Goal: Task Accomplishment & Management: Manage account settings

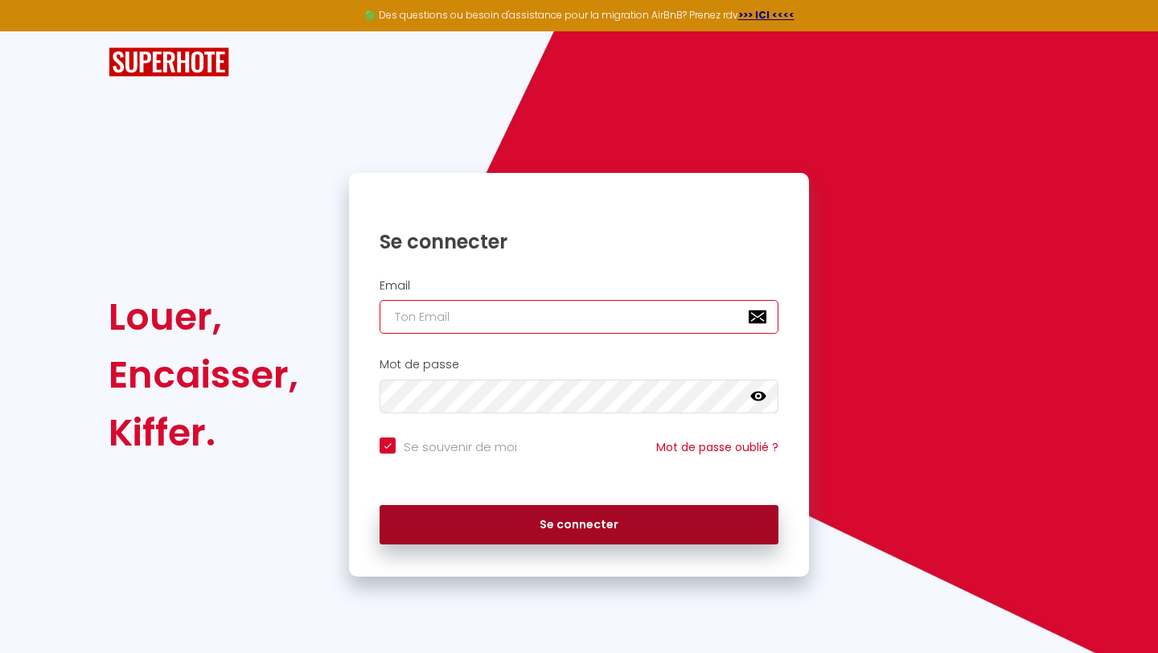
type input "[EMAIL_ADDRESS][DOMAIN_NAME]"
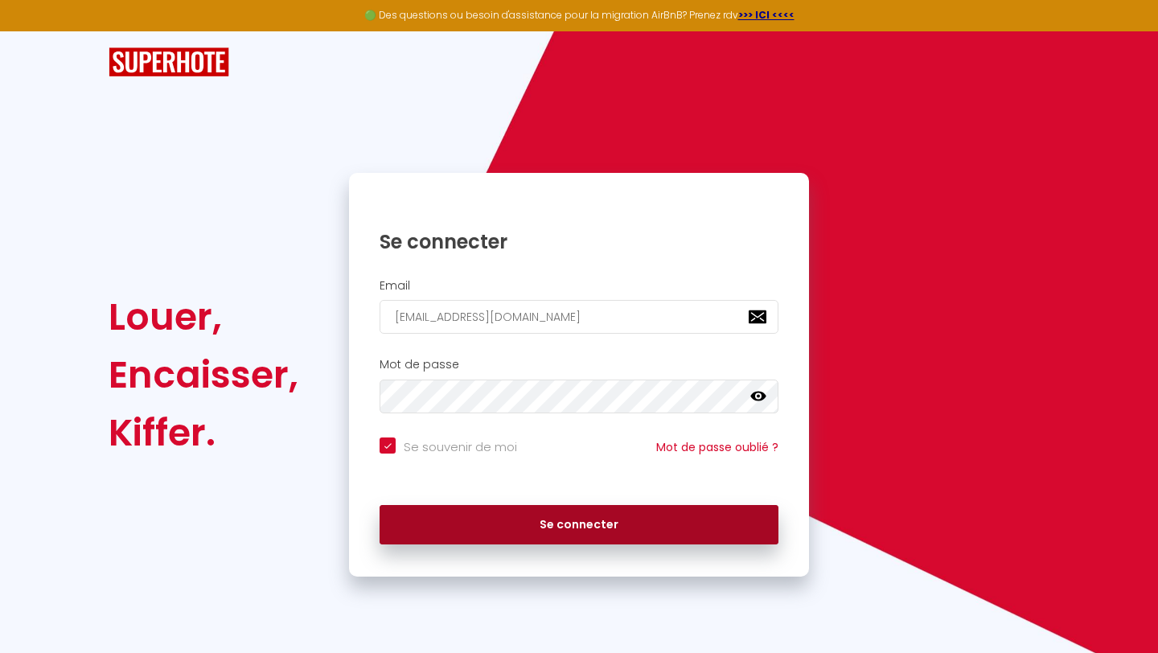
click at [476, 517] on button "Se connecter" at bounding box center [579, 525] width 399 height 40
checkbox input "true"
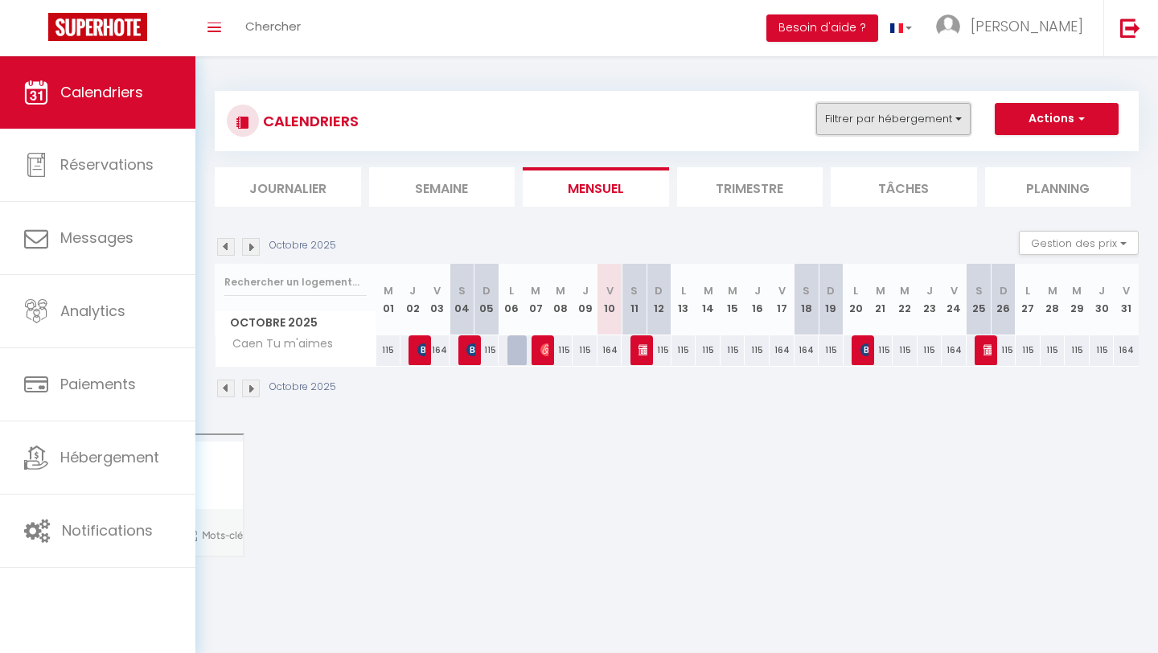
click at [856, 111] on button "Filtrer par hébergement" at bounding box center [893, 119] width 154 height 32
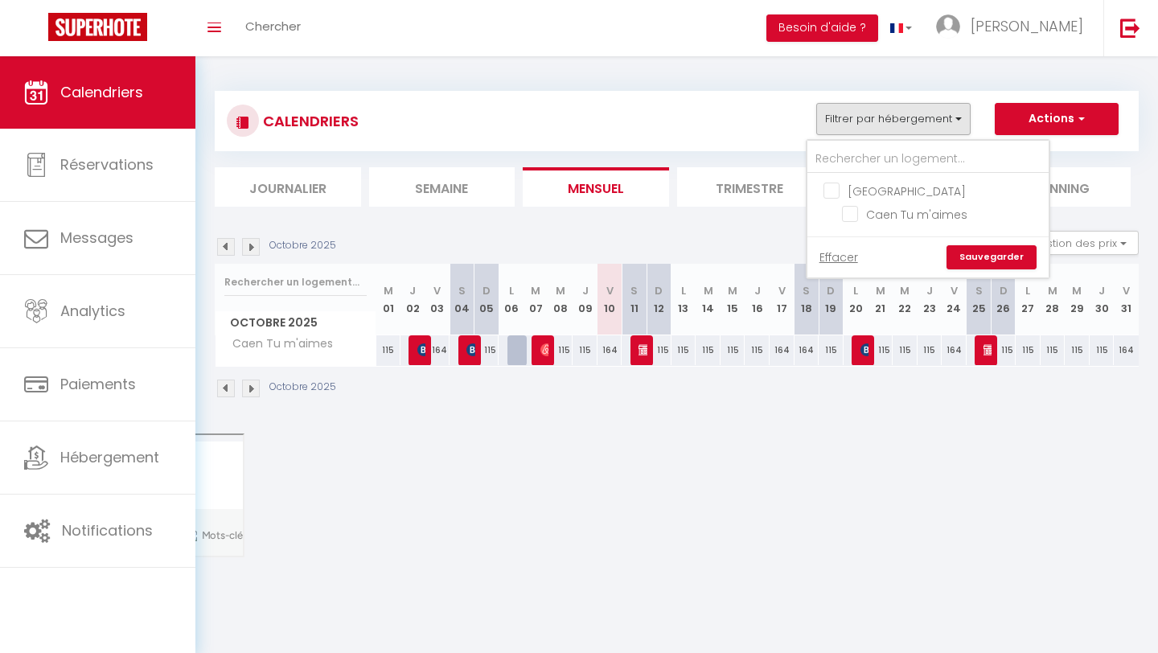
click at [656, 121] on div "CALENDRIERS Filtrer par hébergement Caen [GEOGRAPHIC_DATA] Tu m'aimes Effacer S…" at bounding box center [677, 121] width 900 height 36
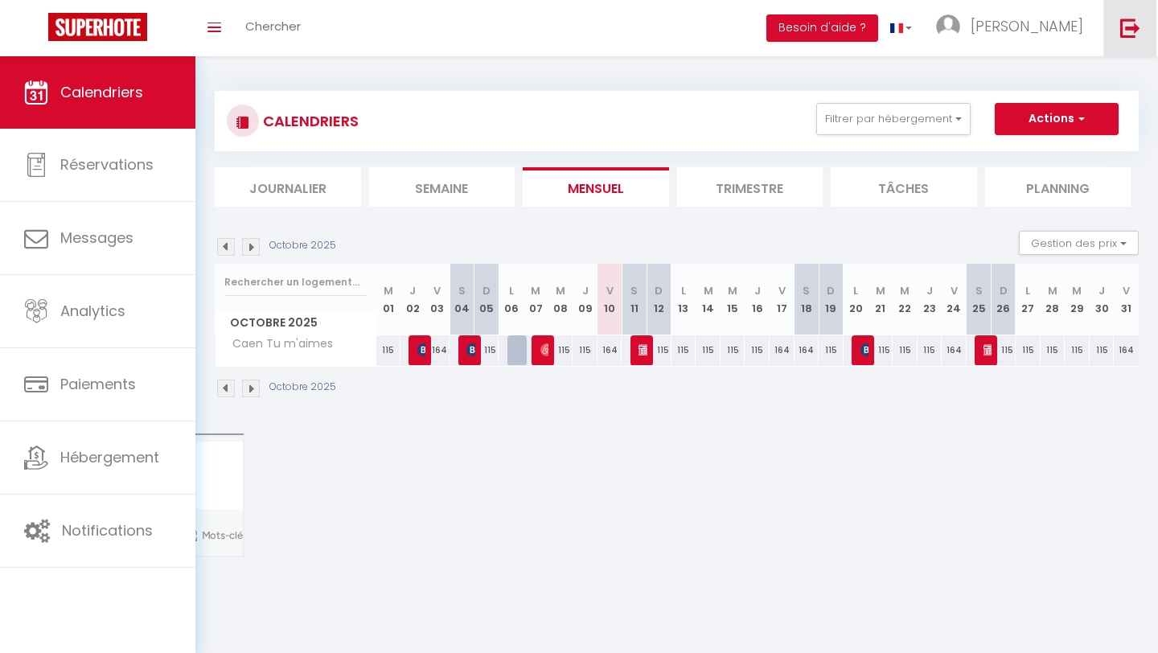
click at [1121, 19] on img at bounding box center [1131, 28] width 20 height 20
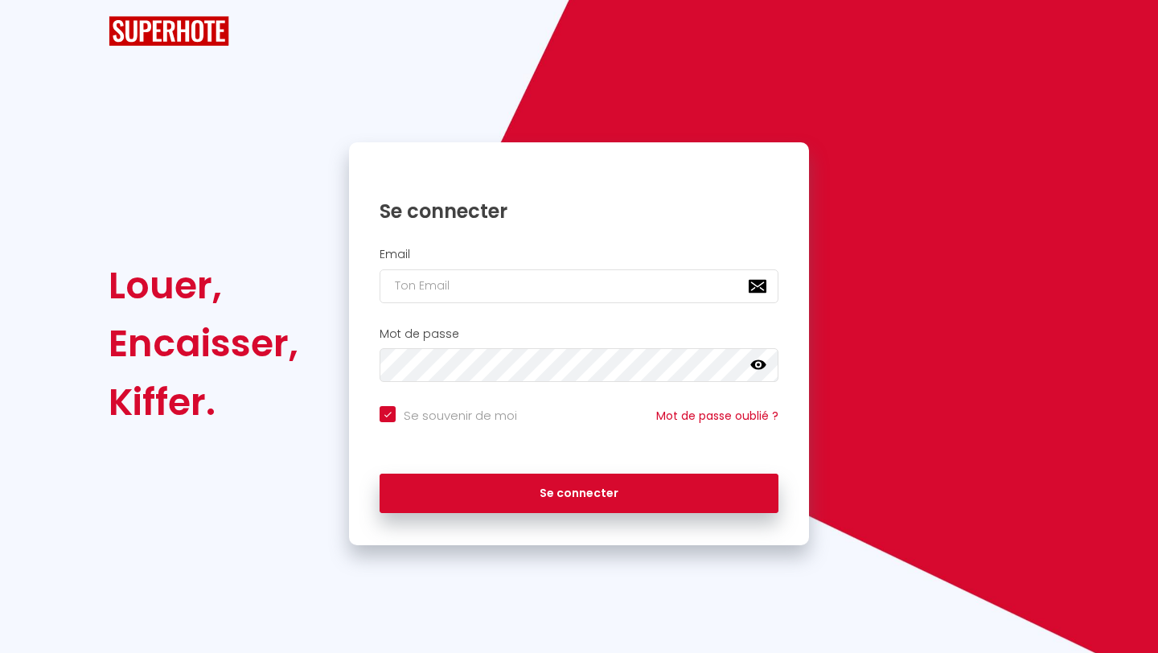
checkbox input "true"
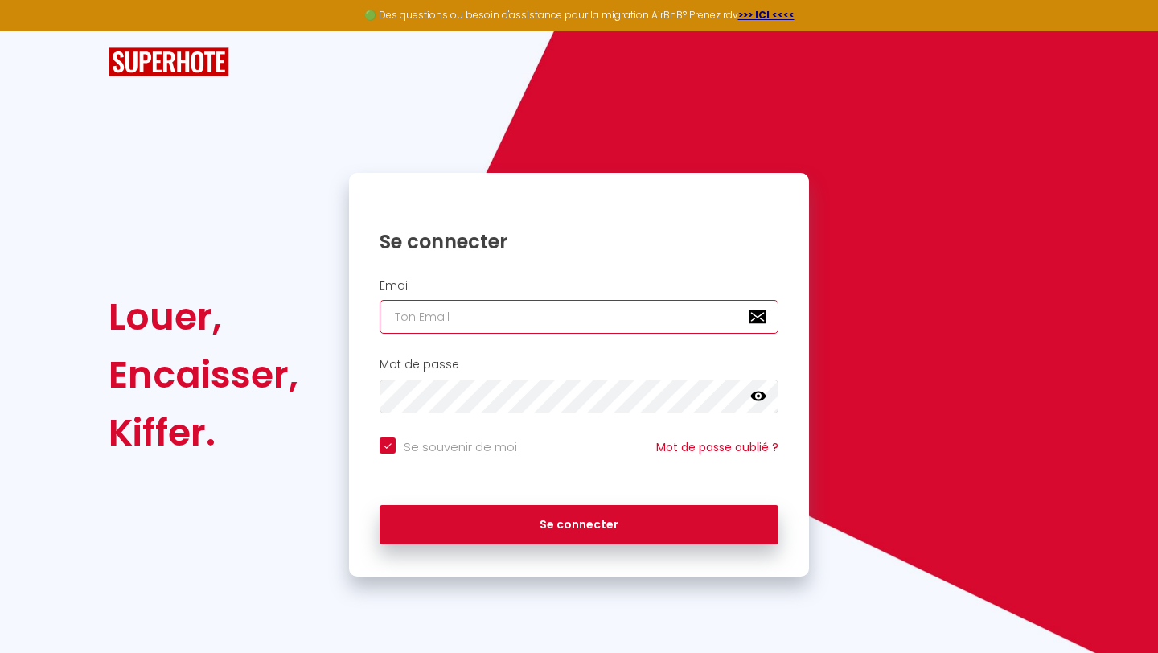
type input "[EMAIL_ADDRESS][DOMAIN_NAME]"
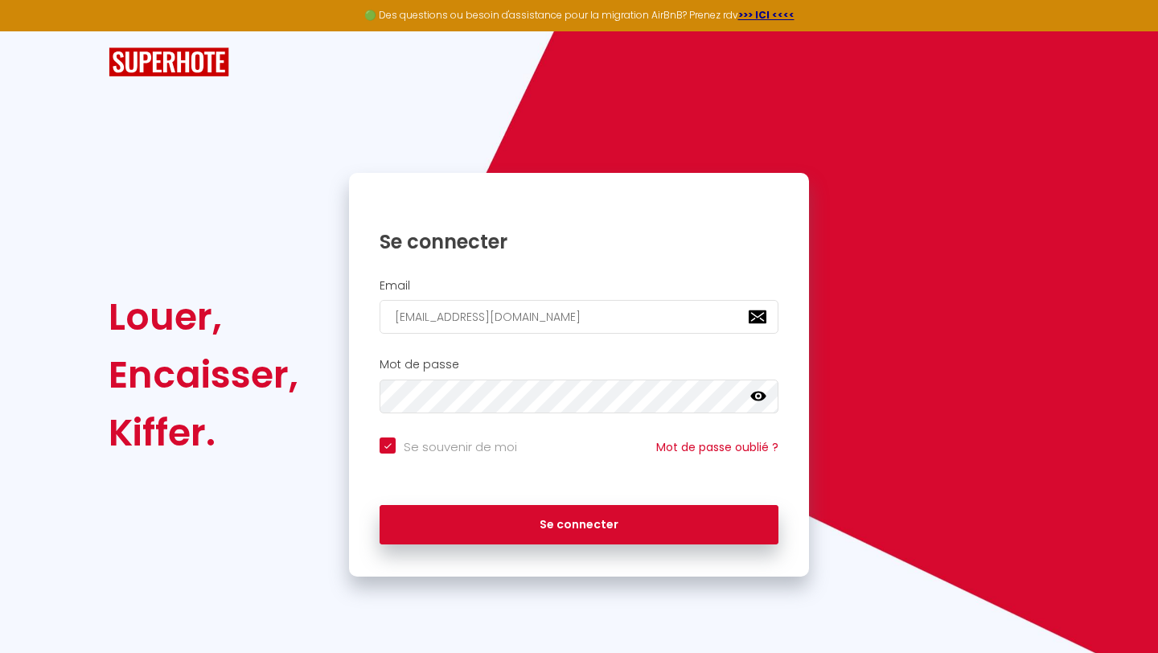
checkbox input "true"
click at [497, 319] on input "[EMAIL_ADDRESS][DOMAIN_NAME]" at bounding box center [579, 317] width 399 height 34
click at [496, 319] on input "[EMAIL_ADDRESS][DOMAIN_NAME]" at bounding box center [579, 317] width 399 height 34
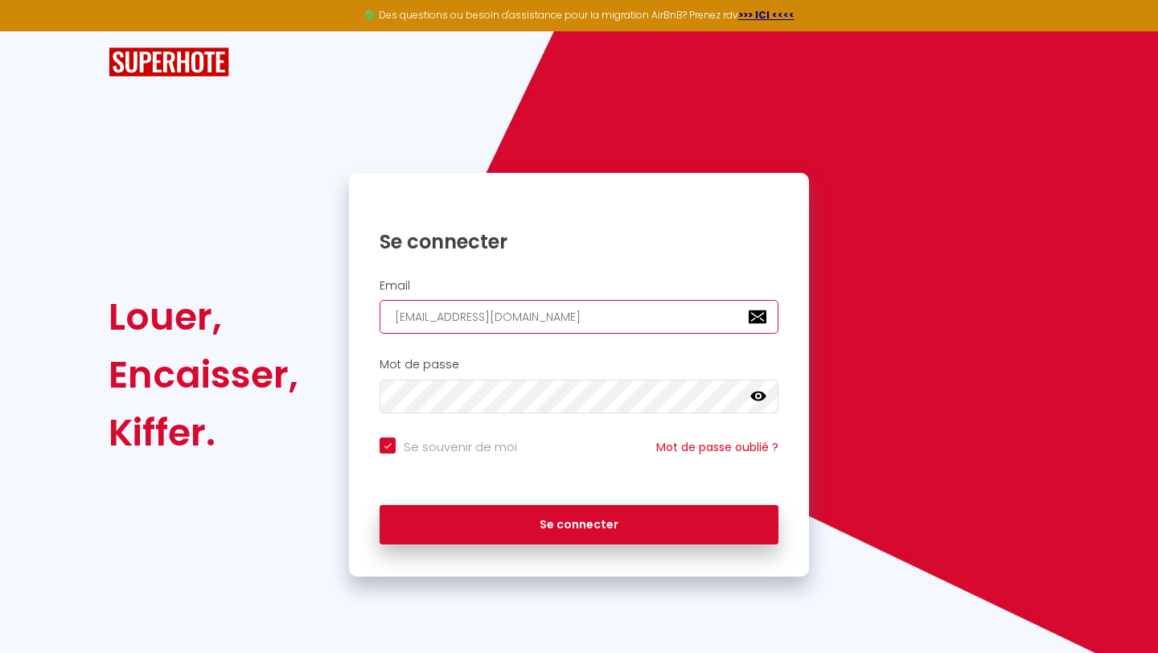
type input "c"
checkbox input "true"
type input "co"
checkbox input "true"
type input "con"
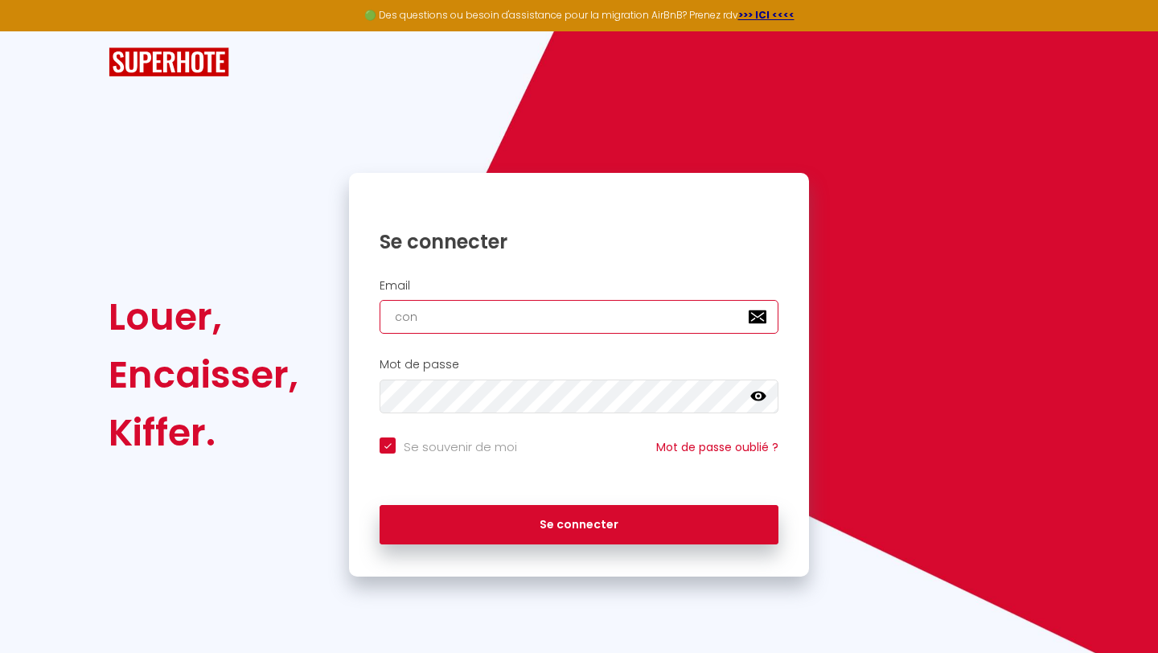
checkbox input "true"
type input "conc"
checkbox input "true"
type input "conci"
checkbox input "true"
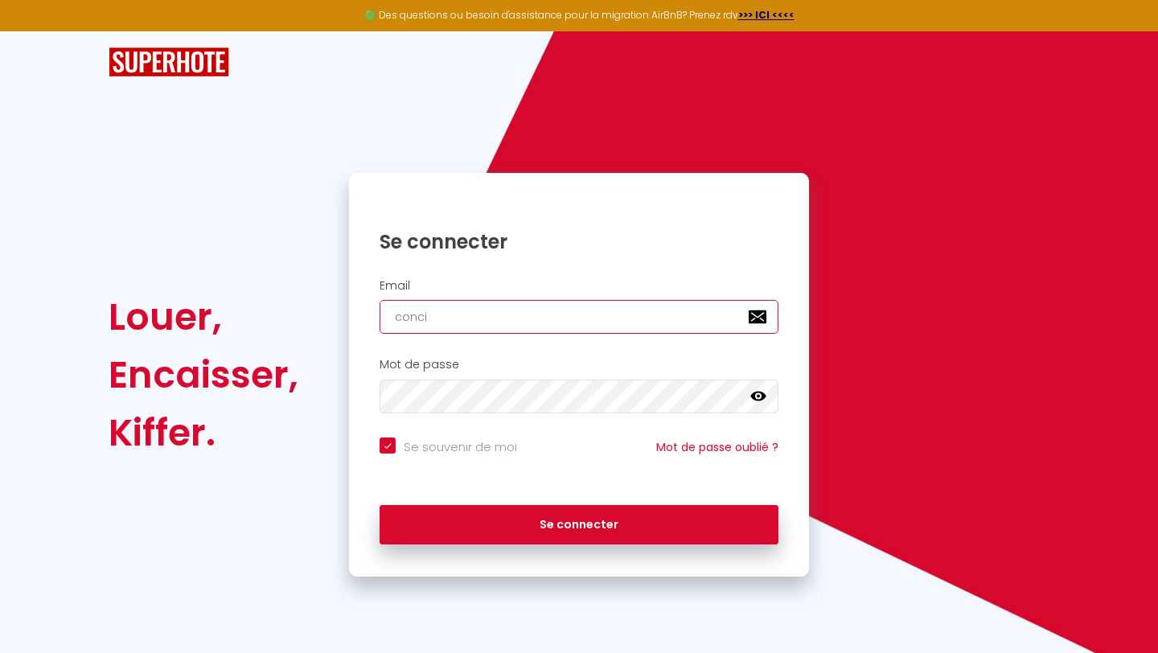
type input "concie"
checkbox input "true"
type input "concier"
checkbox input "true"
type input "concierg"
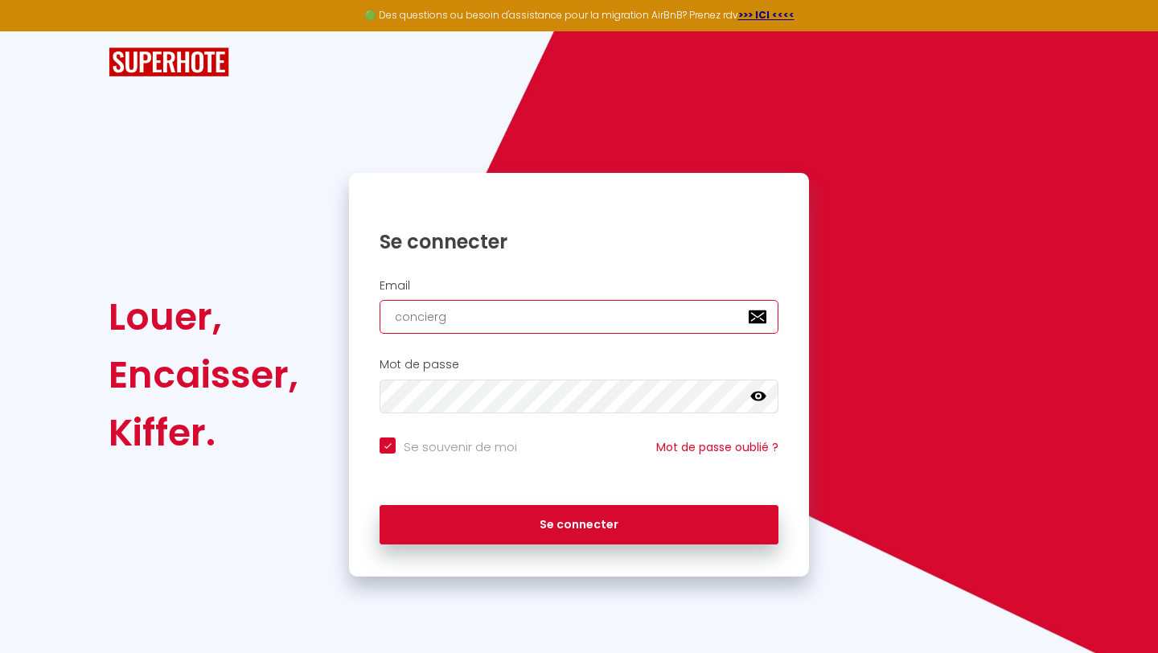
checkbox input "true"
type input "conciergi"
checkbox input "true"
type input "conciergie"
checkbox input "true"
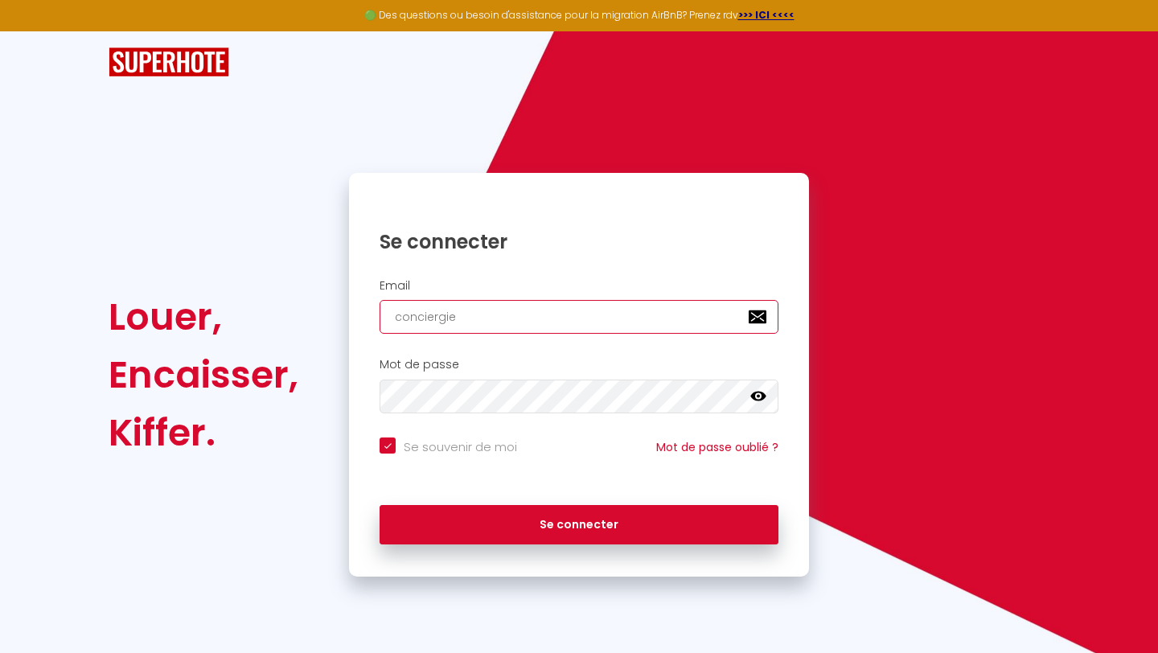
type input "conciergier"
checkbox input "true"
drag, startPoint x: 442, startPoint y: 323, endPoint x: 524, endPoint y: 323, distance: 82.9
click at [524, 323] on input "conciergier" at bounding box center [579, 317] width 399 height 34
type input "concierg"
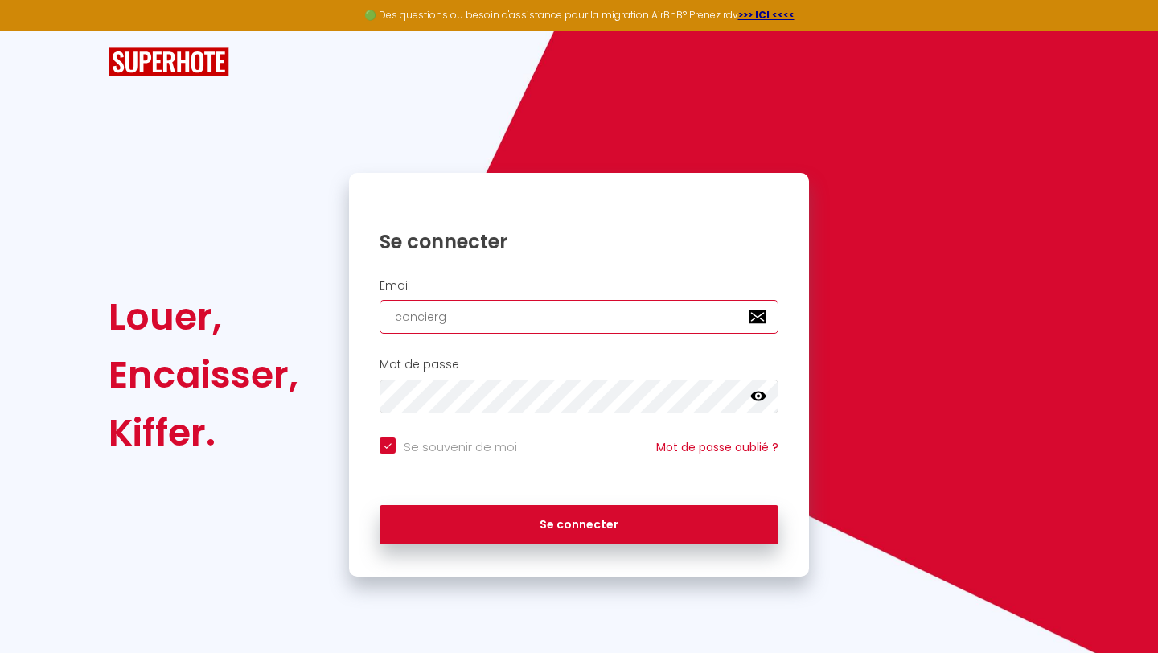
checkbox input "true"
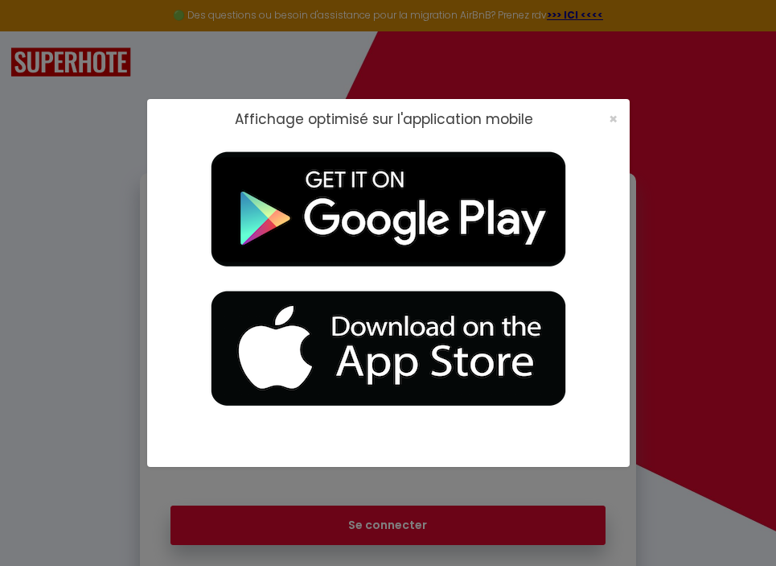
click at [607, 117] on div "×" at bounding box center [608, 119] width 40 height 16
click at [614, 117] on span "×" at bounding box center [613, 119] width 9 height 20
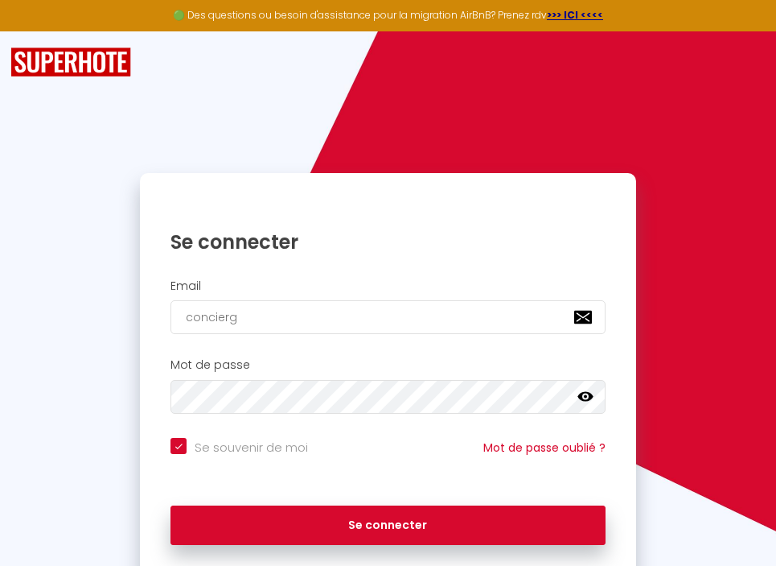
click at [258, 337] on div "Email concierg" at bounding box center [388, 311] width 496 height 80
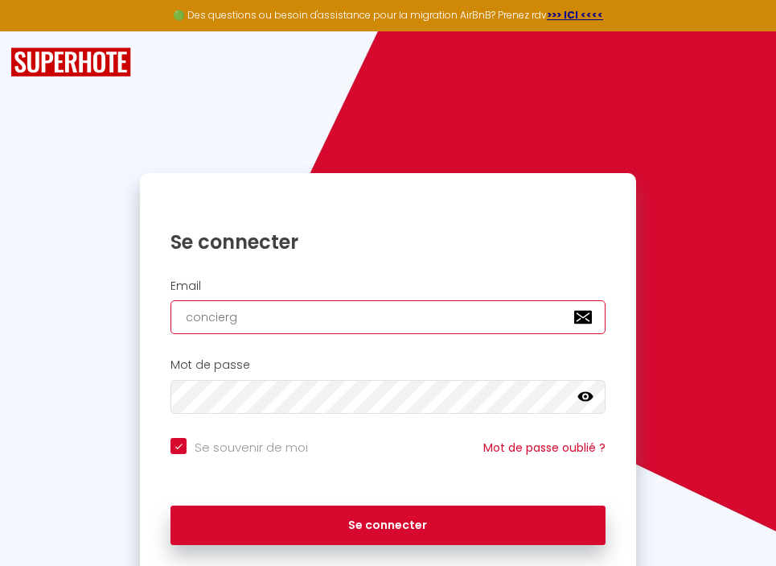
click at [257, 327] on input "concierg" at bounding box center [388, 317] width 435 height 34
paste input "[EMAIL_ADDRESS][DOMAIN_NAME]"
type input "[EMAIL_ADDRESS][DOMAIN_NAME]"
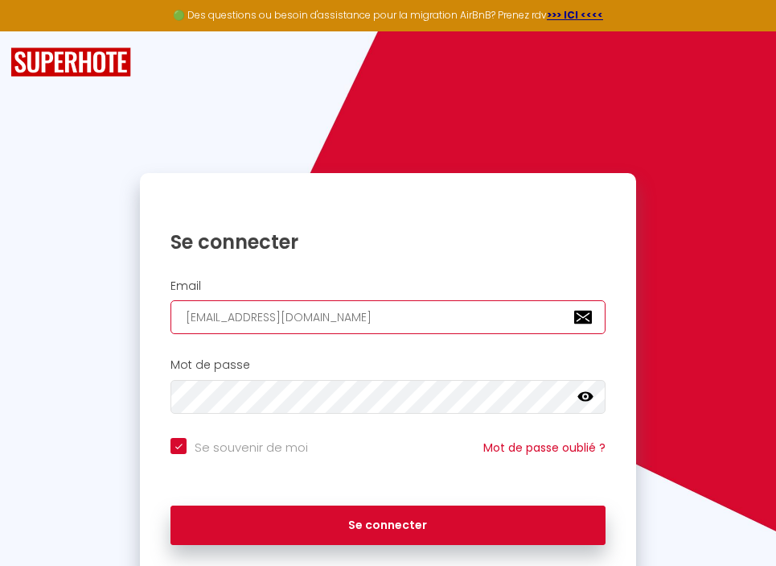
checkbox input "true"
type input "[EMAIL_ADDRESS][DOMAIN_NAME]"
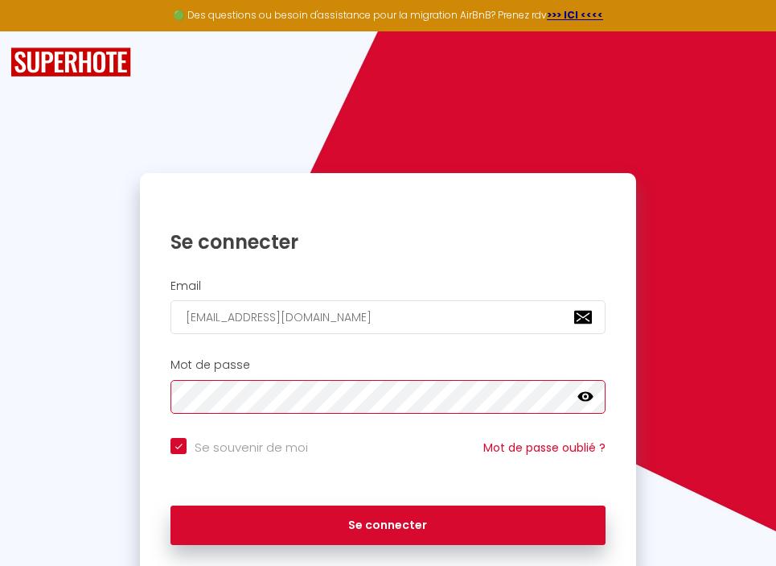
checkbox input "true"
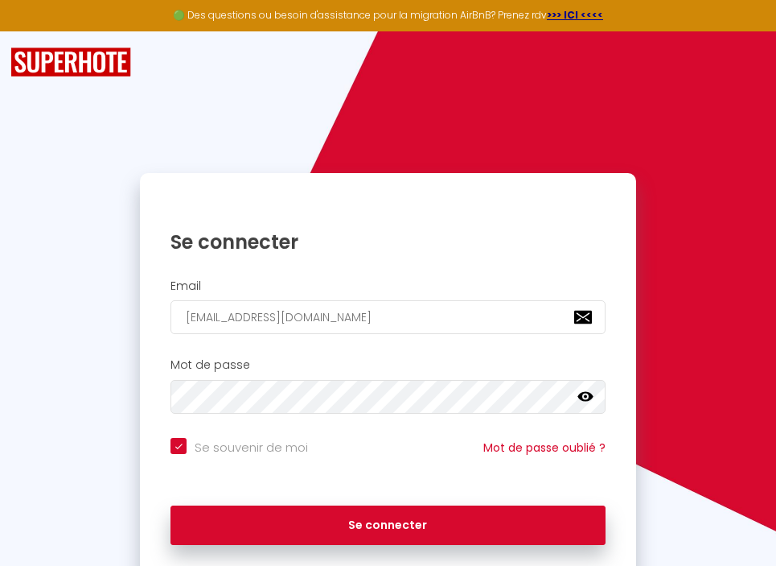
click at [587, 401] on icon at bounding box center [586, 397] width 16 height 10
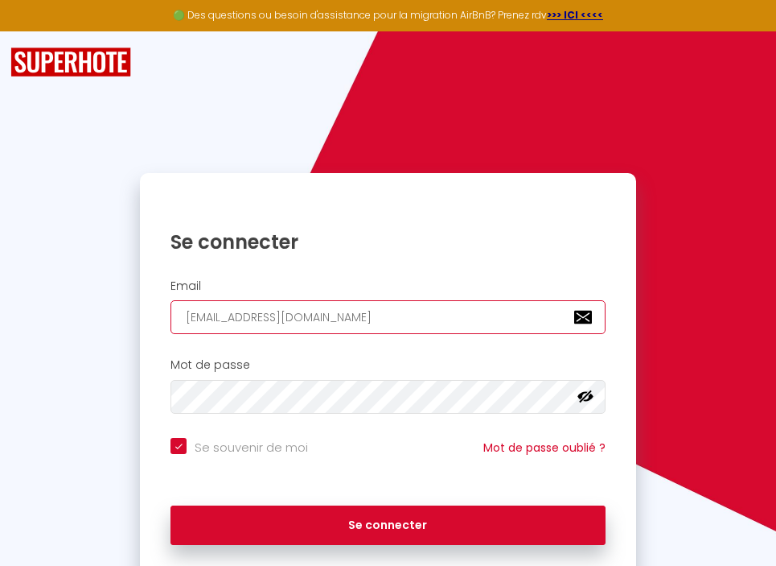
click at [276, 323] on input "[EMAIL_ADDRESS][DOMAIN_NAME]" at bounding box center [388, 317] width 435 height 34
drag, startPoint x: 191, startPoint y: 318, endPoint x: 170, endPoint y: 312, distance: 21.7
click at [168, 317] on div "Email [EMAIL_ADDRESS][DOMAIN_NAME]" at bounding box center [387, 307] width 475 height 56
type input "[EMAIL_ADDRESS][DOMAIN_NAME]"
checkbox input "true"
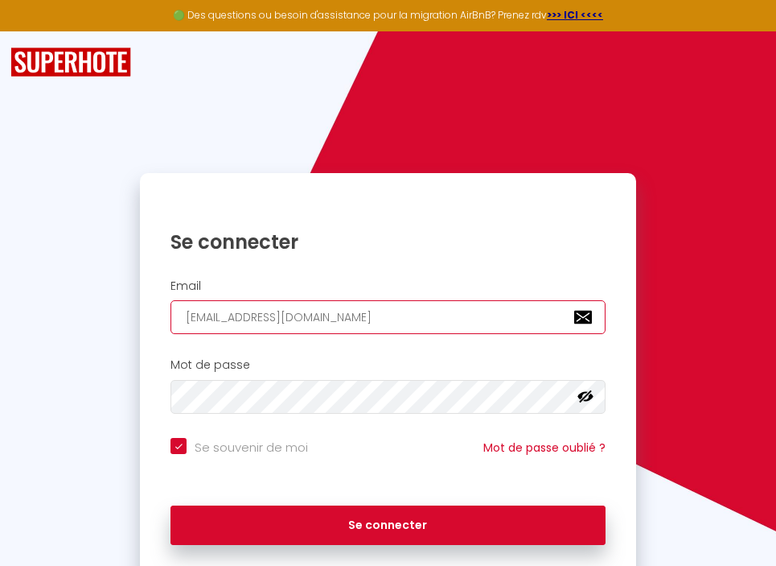
type input "[EMAIL_ADDRESS][DOMAIN_NAME]"
checkbox input "true"
type input "[EMAIL_ADDRESS][DOMAIN_NAME]"
checkbox input "true"
type input "[EMAIL_ADDRESS][DOMAIN_NAME]"
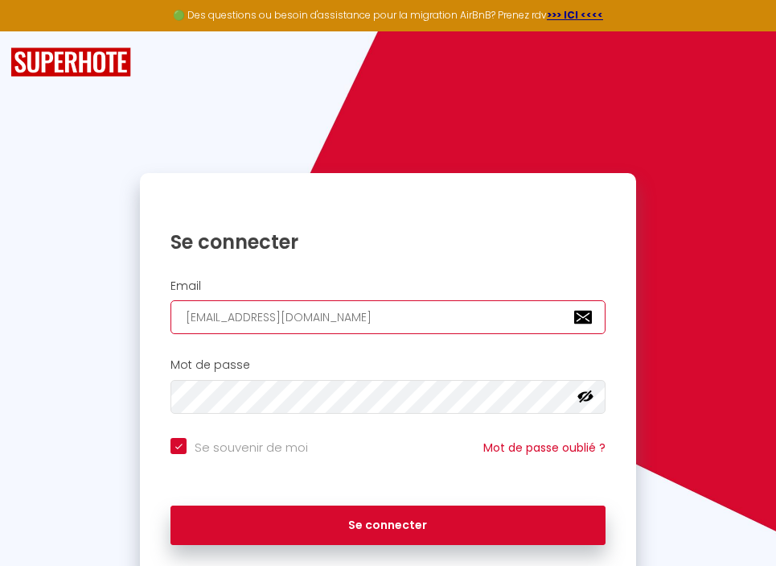
checkbox input "true"
type input "[EMAIL_ADDRESS][DOMAIN_NAME]"
checkbox input "true"
type input "[EMAIL_ADDRESS][DOMAIN_NAME]"
click at [171, 505] on button "Se connecter" at bounding box center [388, 525] width 435 height 40
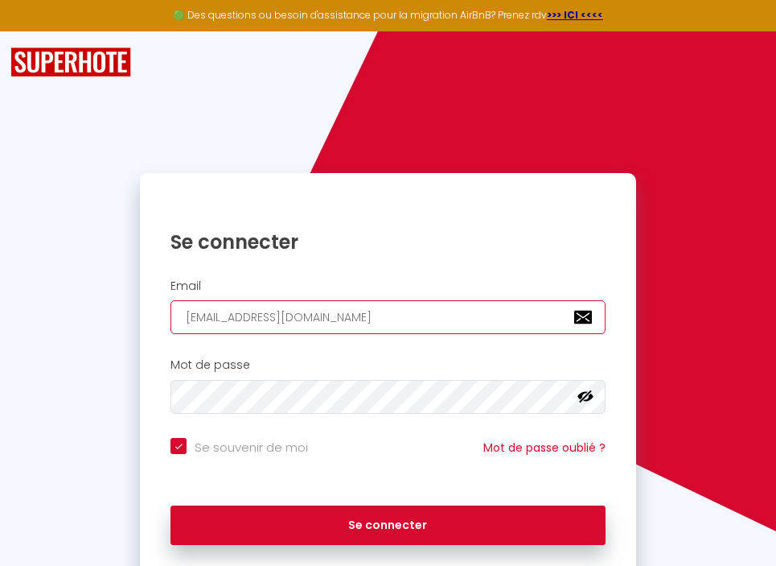
checkbox input "true"
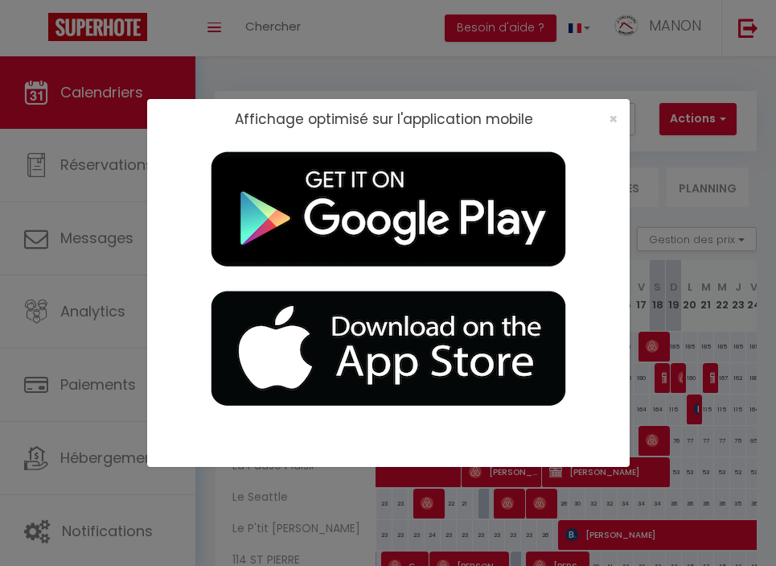
click at [606, 120] on div "×" at bounding box center [608, 119] width 40 height 16
click at [610, 120] on span "×" at bounding box center [613, 119] width 9 height 20
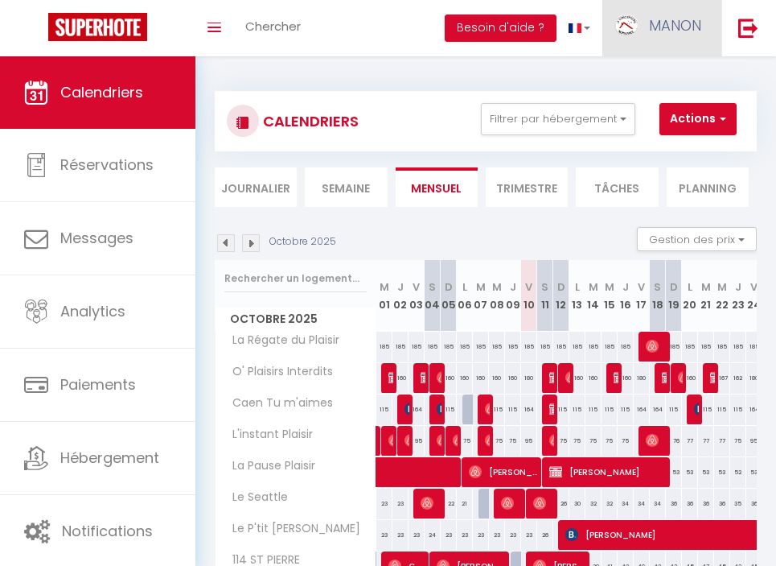
click at [630, 29] on img at bounding box center [627, 25] width 24 height 22
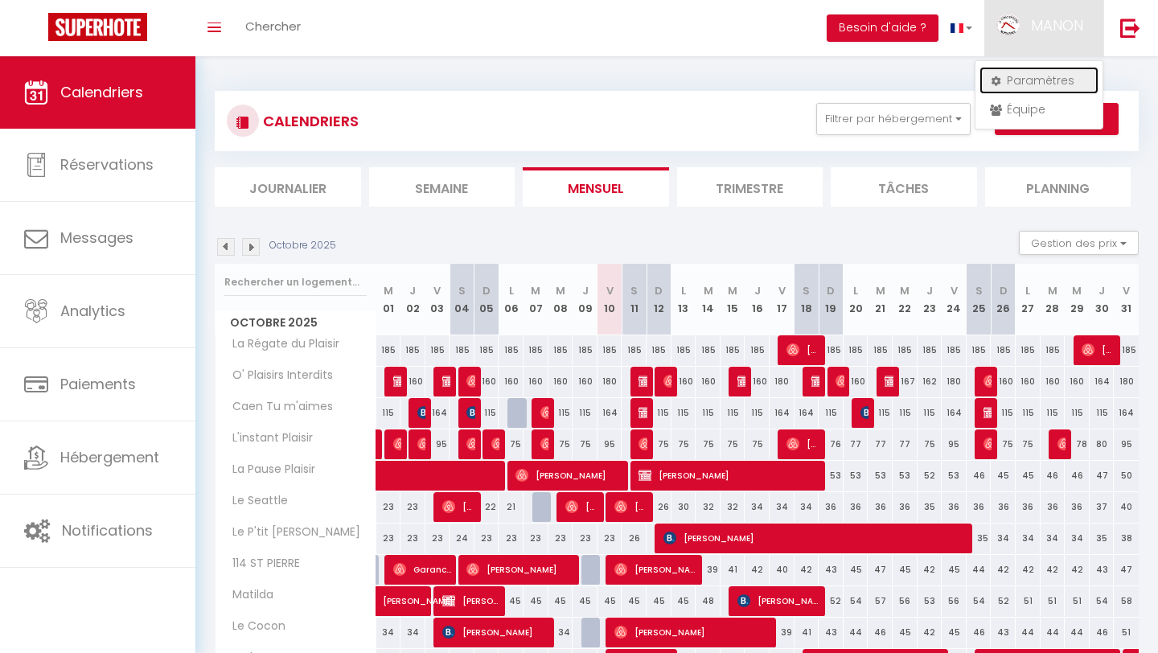
click at [1026, 80] on link "Paramètres" at bounding box center [1039, 80] width 119 height 27
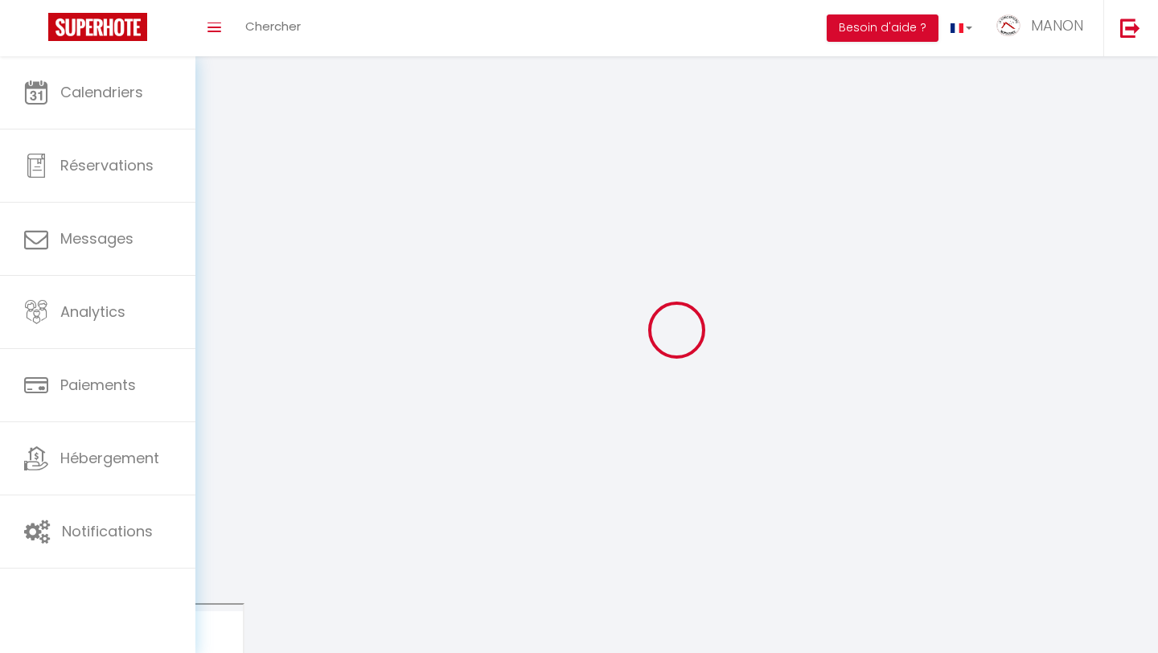
type input "MANON"
type input "[PERSON_NAME]"
type input "0670474815"
type input "[STREET_ADDRESS][PERSON_NAME]"
type input "14540"
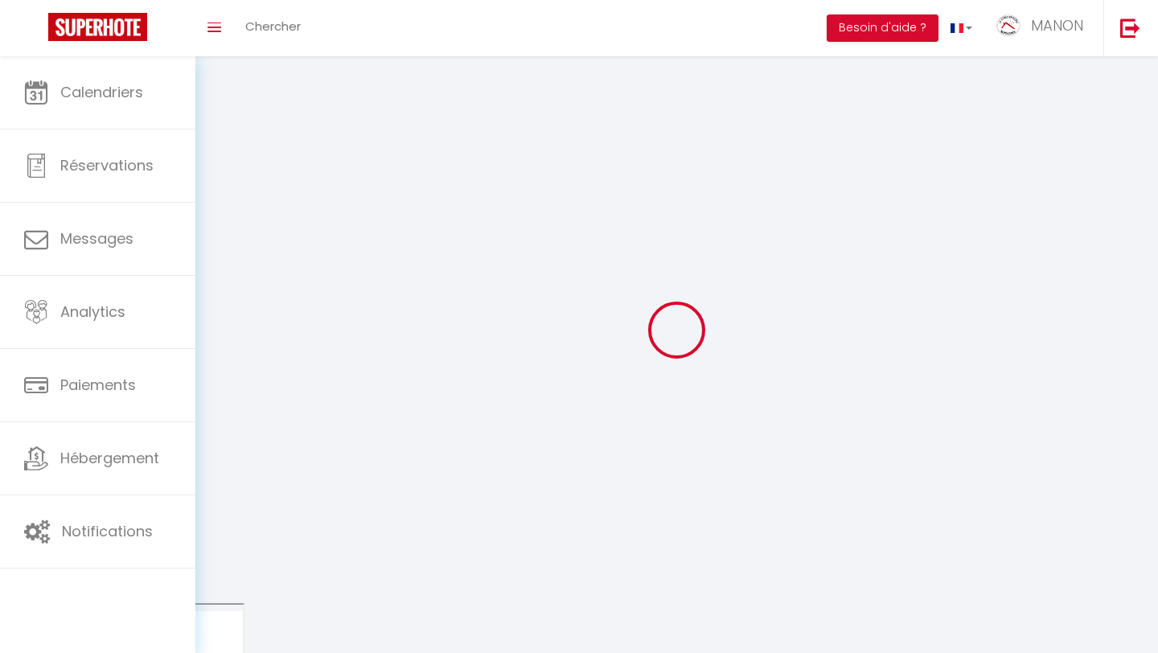
type input "SOLIERS"
type input "df3uiyGKnrCREqFBhpBJeHQh1"
type input "SHuaewCEkwHsbhVeC9u1PpgJf"
select select "28"
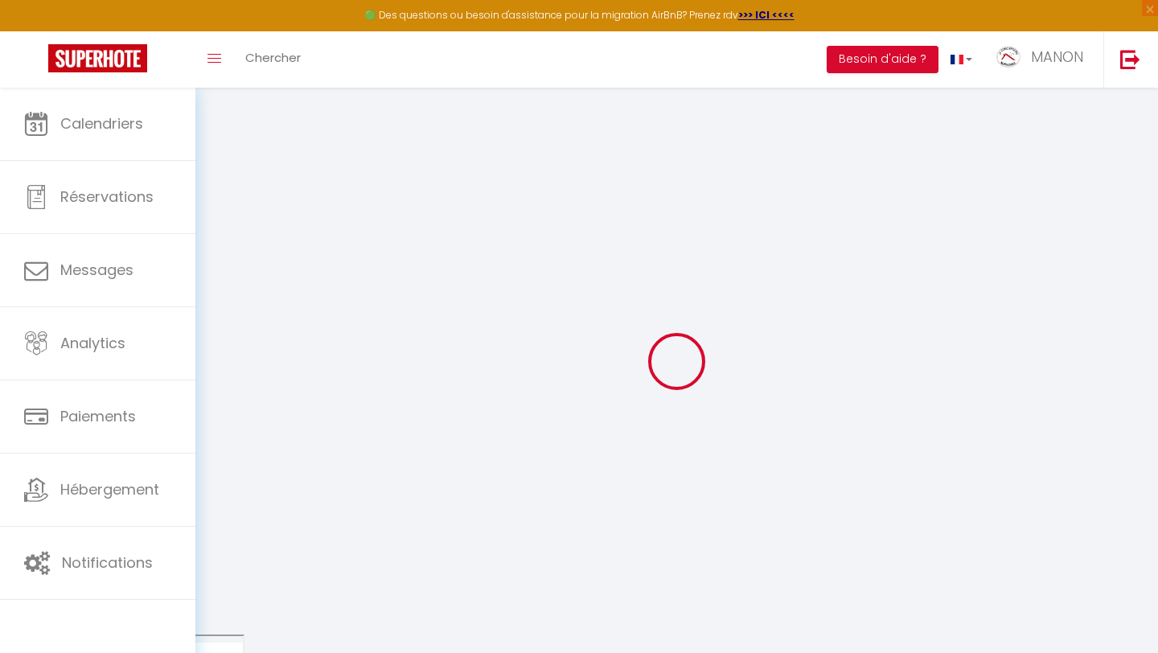
type input "df3uiyGKnrCREqFBhpBJeHQh1"
type input "SHuaewCEkwHsbhVeC9u1PpgJf"
type input "[URL][DOMAIN_NAME]"
select select "fr"
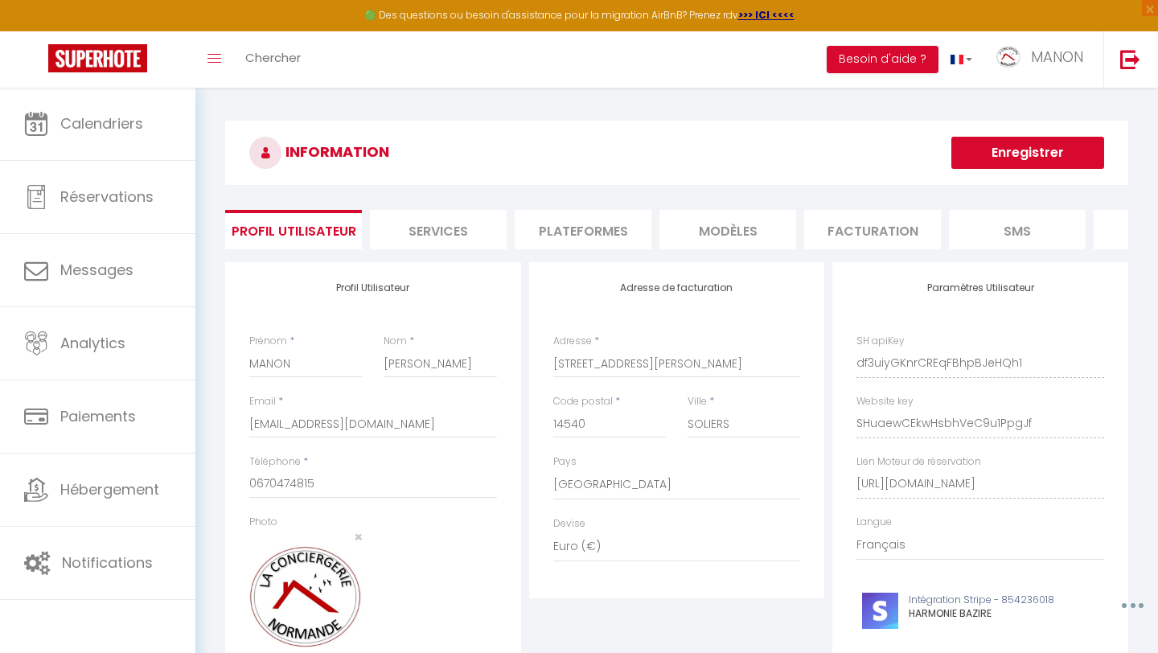
scroll to position [0, 255]
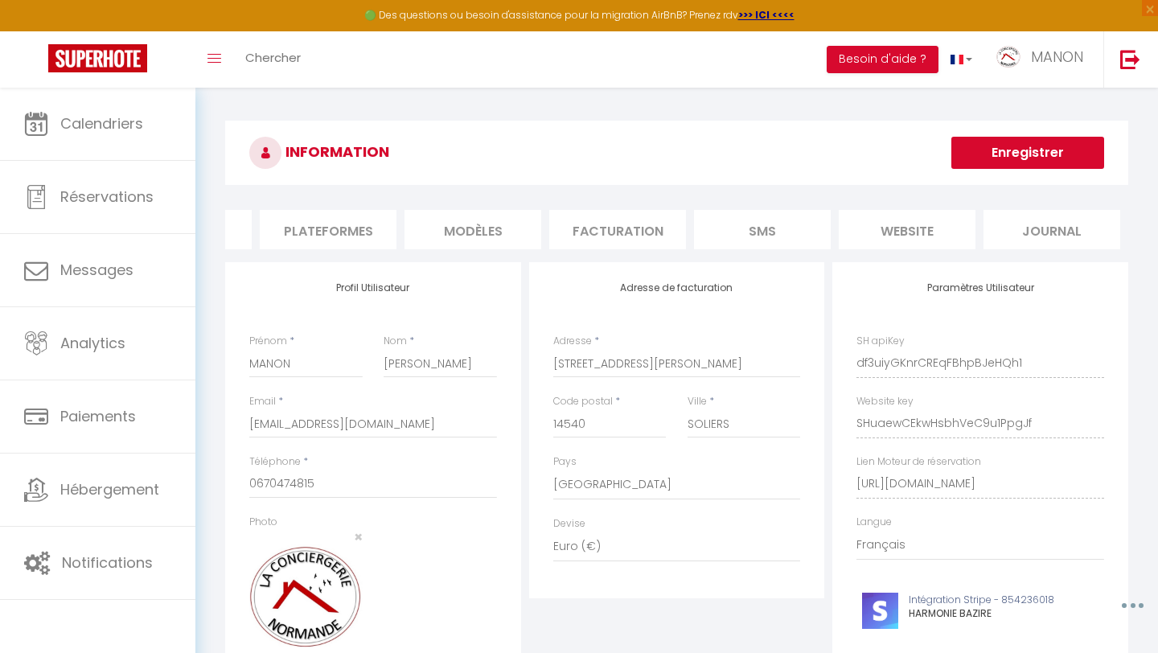
click at [937, 227] on li "website" at bounding box center [907, 229] width 137 height 39
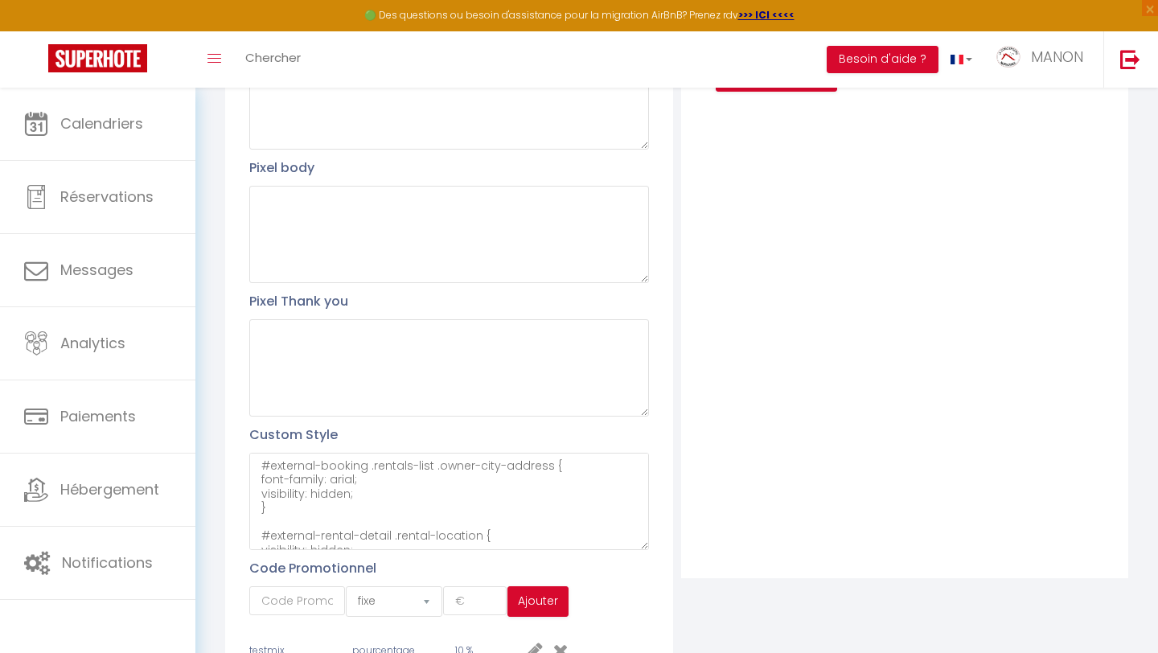
scroll to position [393, 0]
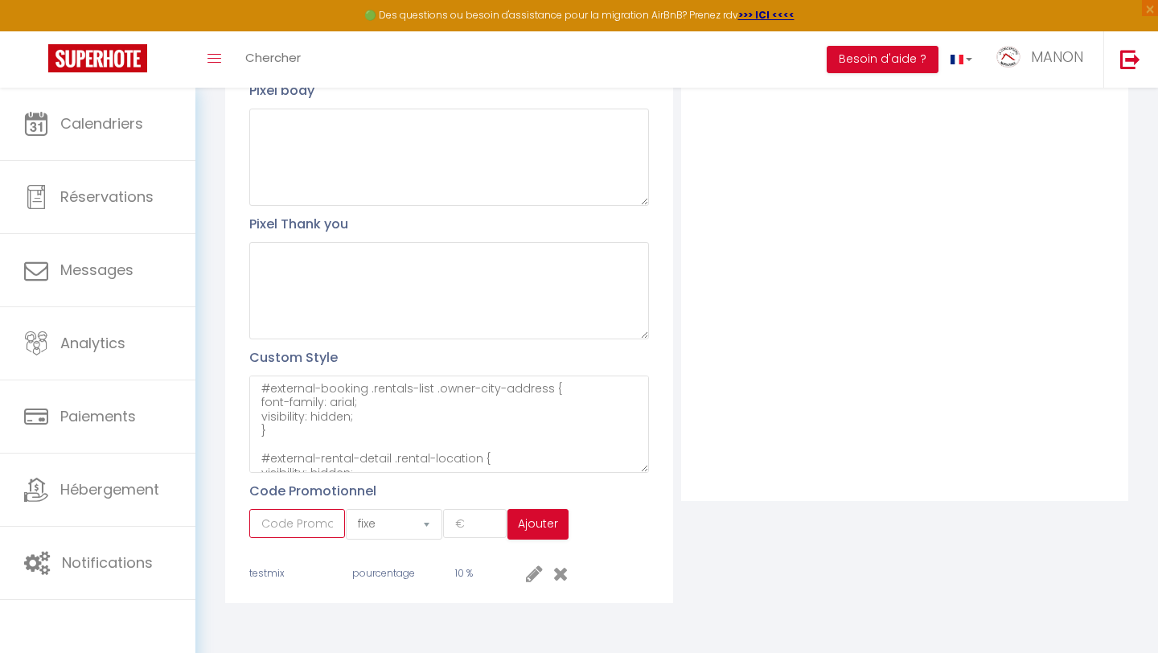
click at [319, 525] on input "text" at bounding box center [297, 523] width 96 height 29
drag, startPoint x: 273, startPoint y: 521, endPoint x: 229, endPoint y: 521, distance: 43.4
click at [230, 521] on div "Profil Utilisateur Pixel head Pixel body Pixel Thank you Custom Style #external…" at bounding box center [448, 239] width 447 height 729
type input "mix-com"
click at [490, 524] on input "-1" at bounding box center [475, 523] width 64 height 29
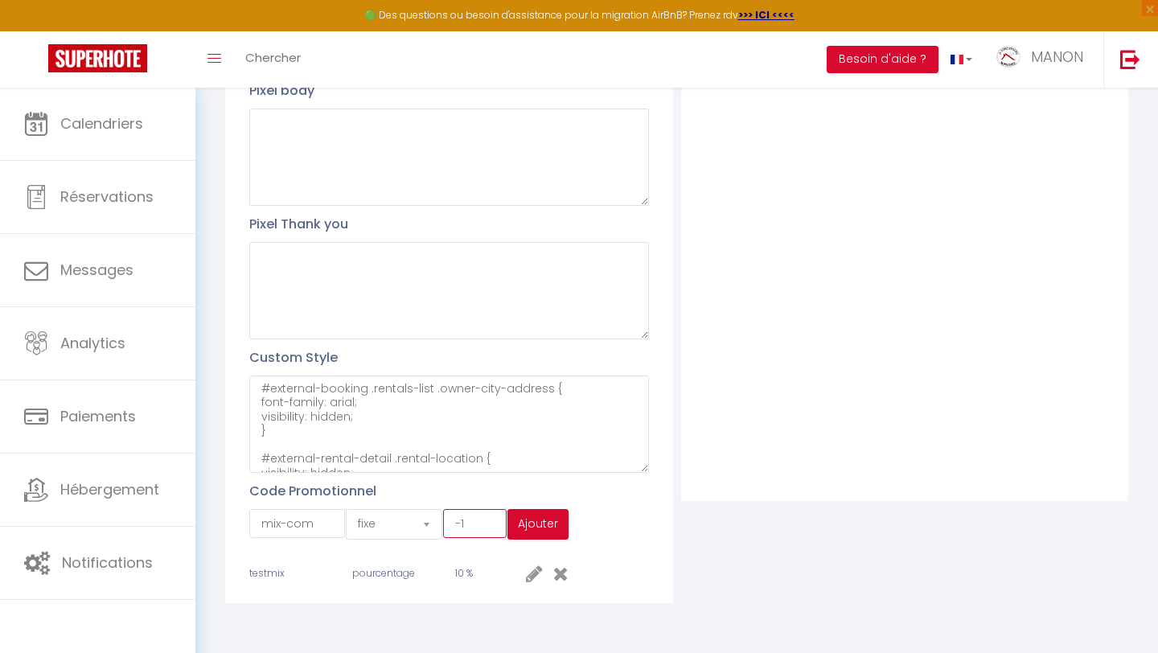
click at [473, 524] on input "-1" at bounding box center [475, 523] width 64 height 29
click at [472, 524] on input "-1" at bounding box center [475, 523] width 64 height 29
type input "10"
click at [705, 531] on div "Filtre caen tu m'aimes Nouveau groupe" at bounding box center [904, 239] width 455 height 729
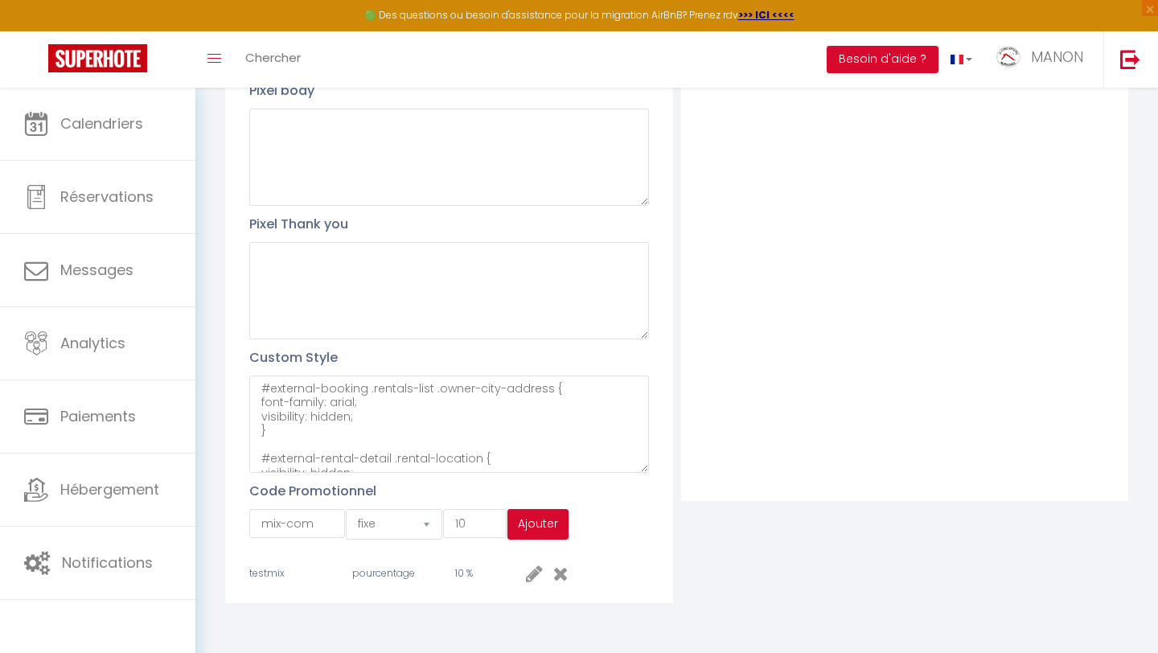
click at [553, 575] on icon at bounding box center [560, 573] width 15 height 19
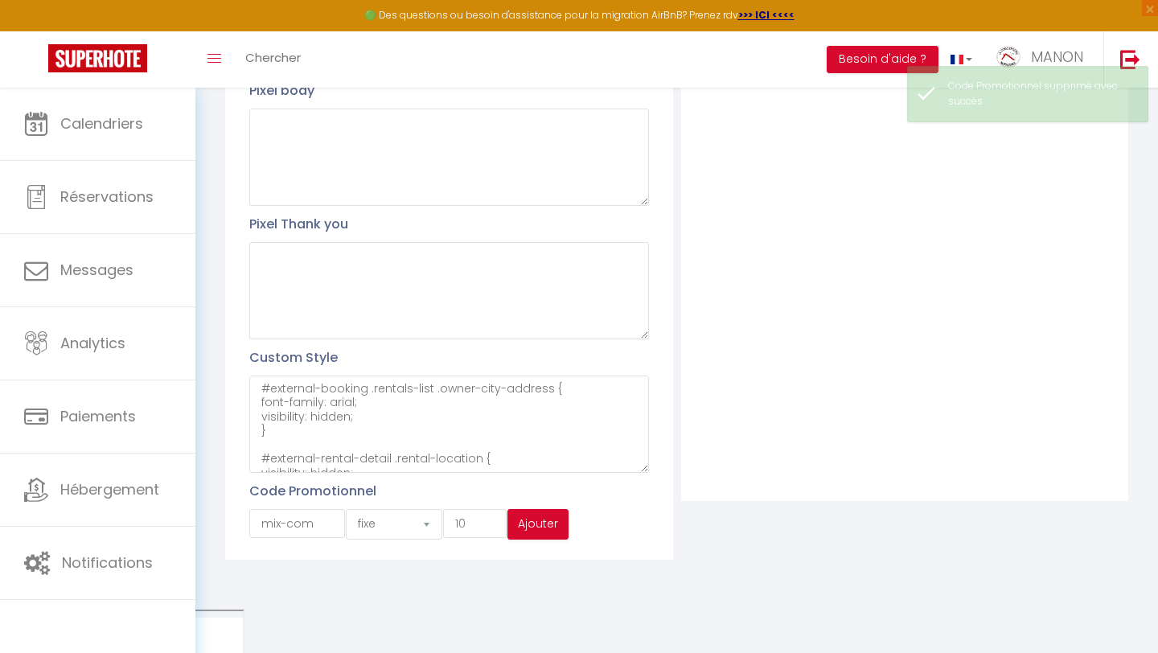
scroll to position [349, 0]
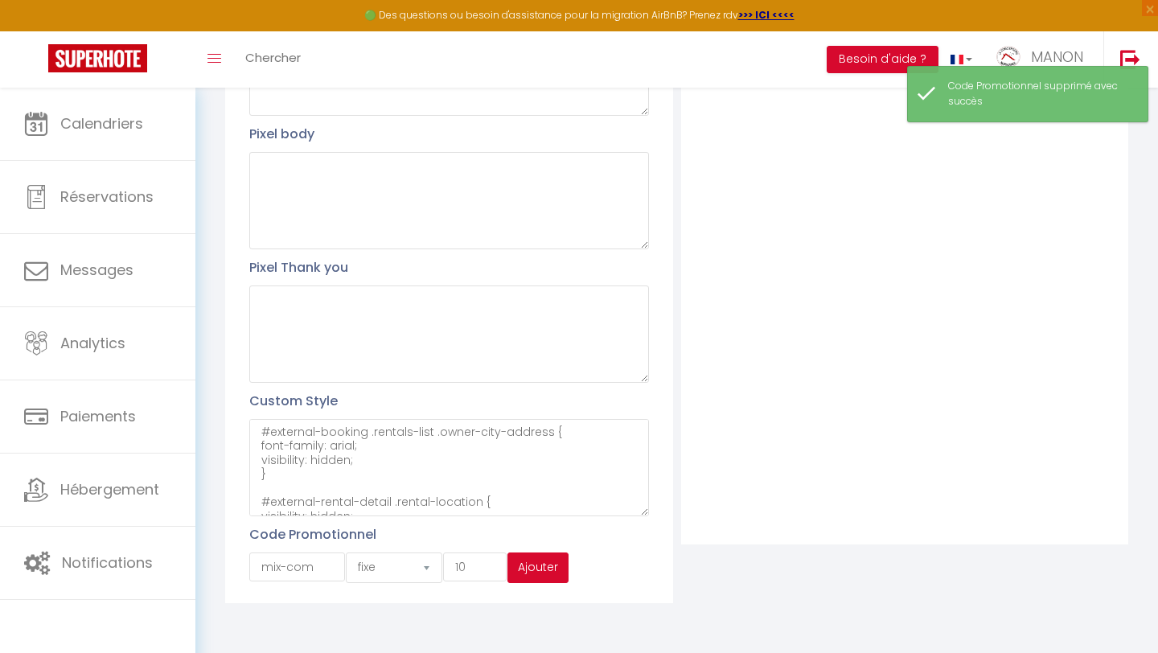
click at [542, 567] on button "Ajouter" at bounding box center [538, 568] width 61 height 31
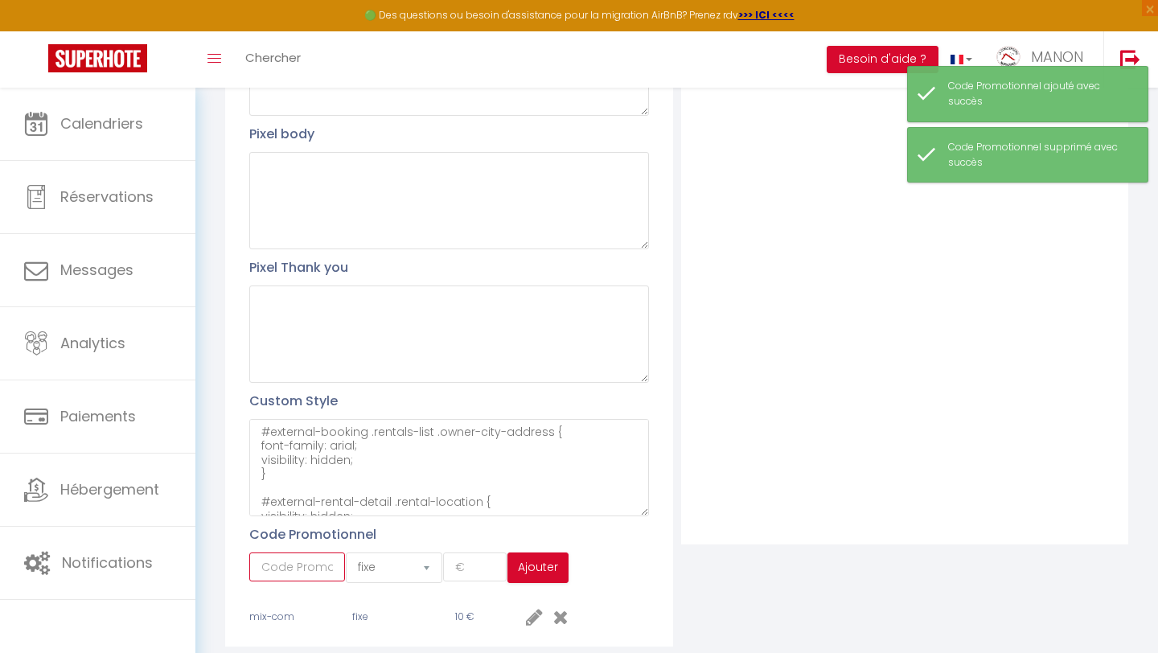
click at [304, 570] on input "text" at bounding box center [297, 567] width 96 height 29
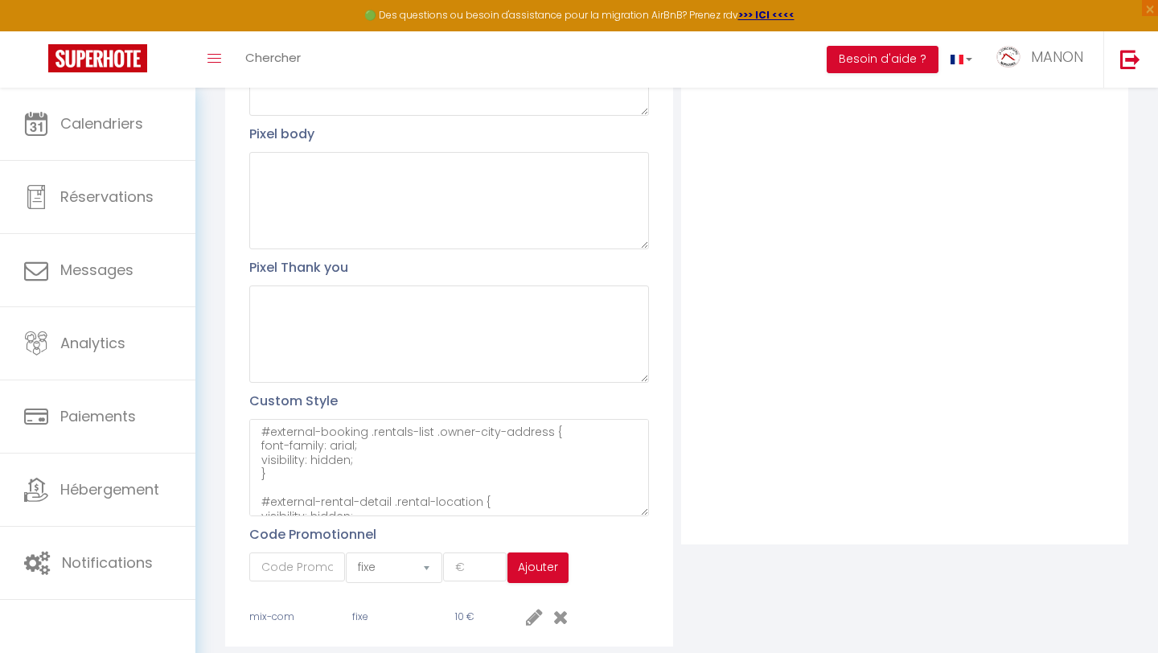
click at [529, 619] on icon at bounding box center [534, 616] width 17 height 19
drag, startPoint x: 282, startPoint y: 621, endPoint x: 445, endPoint y: 623, distance: 163.3
click at [426, 621] on div "mix-com fixe pourcentage 10" at bounding box center [408, 622] width 319 height 31
type input "mixcom10"
click at [539, 623] on icon at bounding box center [533, 622] width 19 height 19
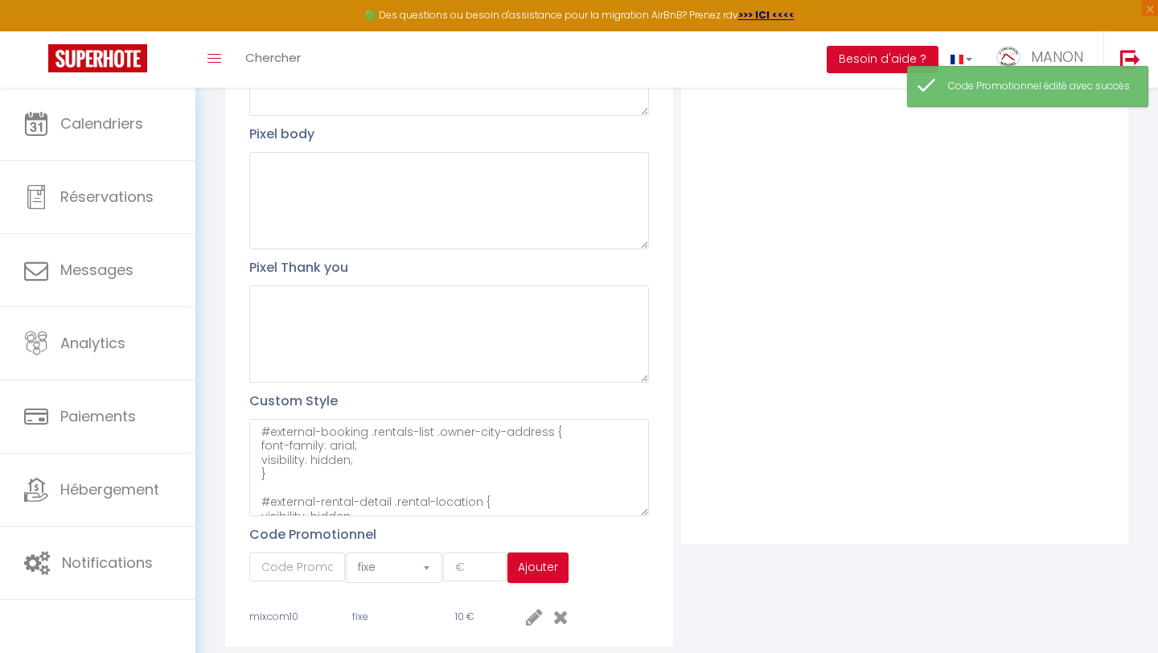
scroll to position [393, 0]
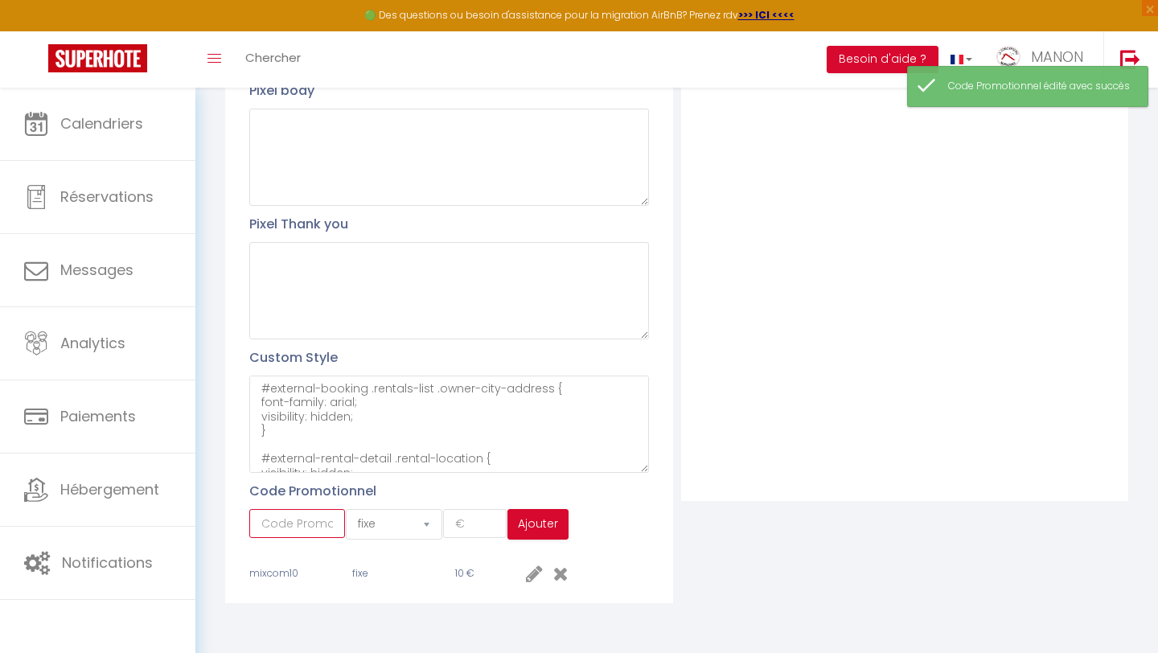
click at [302, 522] on input "text" at bounding box center [297, 523] width 96 height 29
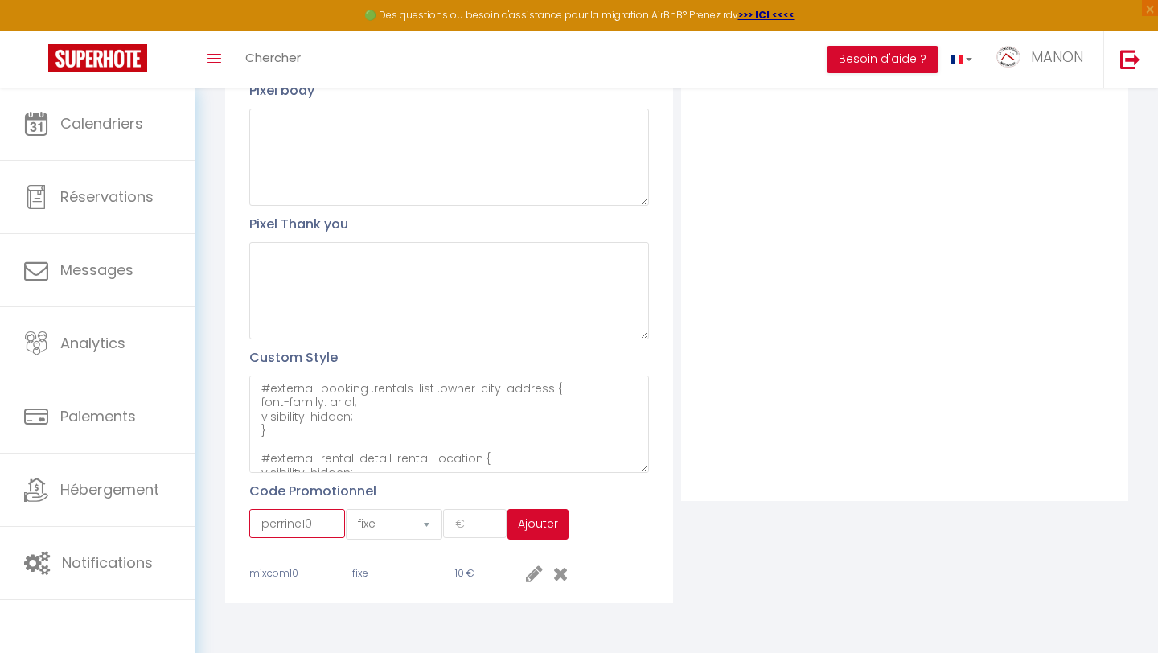
type input "perrine10"
click at [541, 526] on button "Ajouter" at bounding box center [538, 524] width 61 height 31
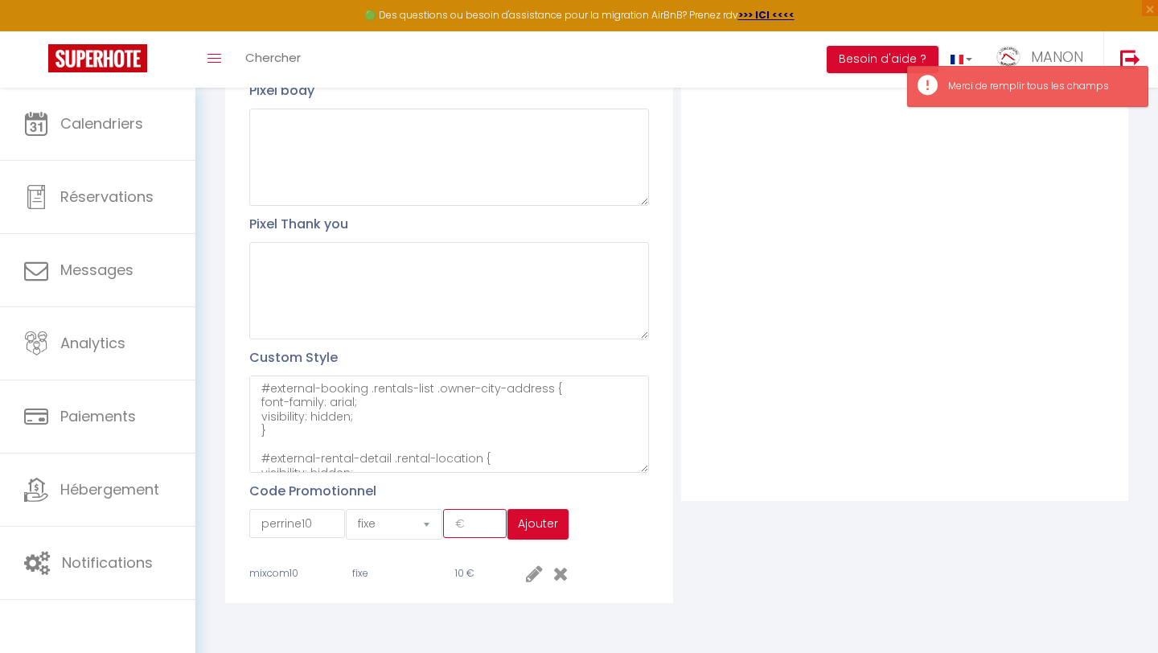
click at [479, 520] on input "number" at bounding box center [475, 523] width 64 height 29
click at [438, 522] on select "fixe pourcentage" at bounding box center [394, 524] width 96 height 31
select select "percent"
drag, startPoint x: 438, startPoint y: 522, endPoint x: 464, endPoint y: 537, distance: 29.5
click at [464, 537] on input "number" at bounding box center [475, 523] width 64 height 29
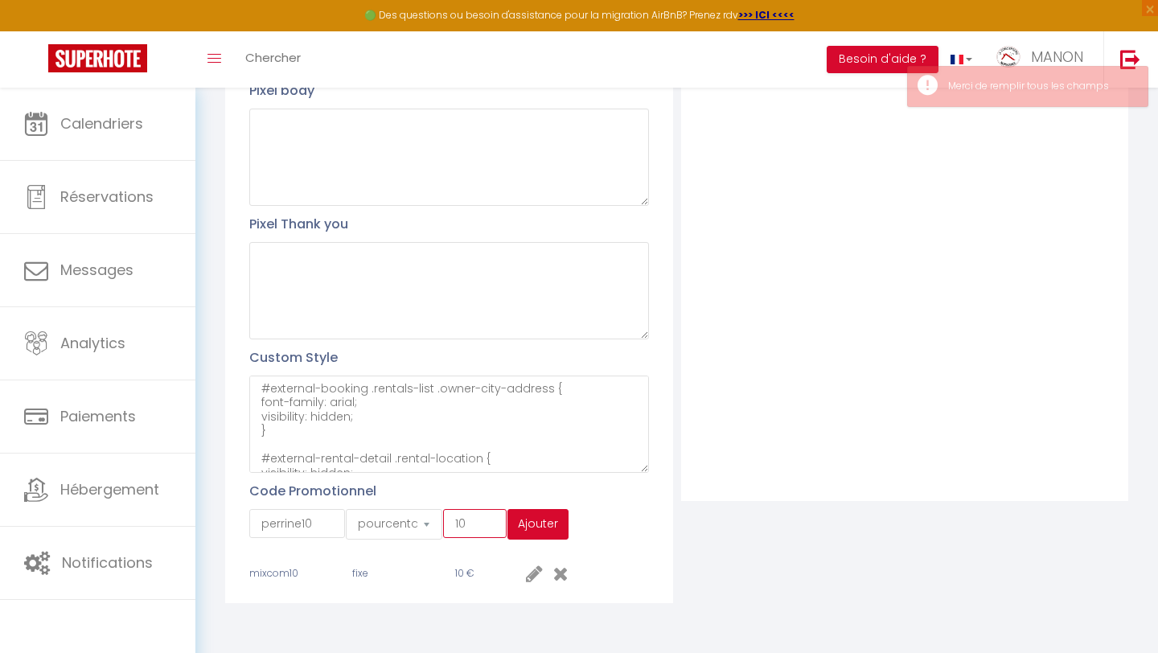
type input "10"
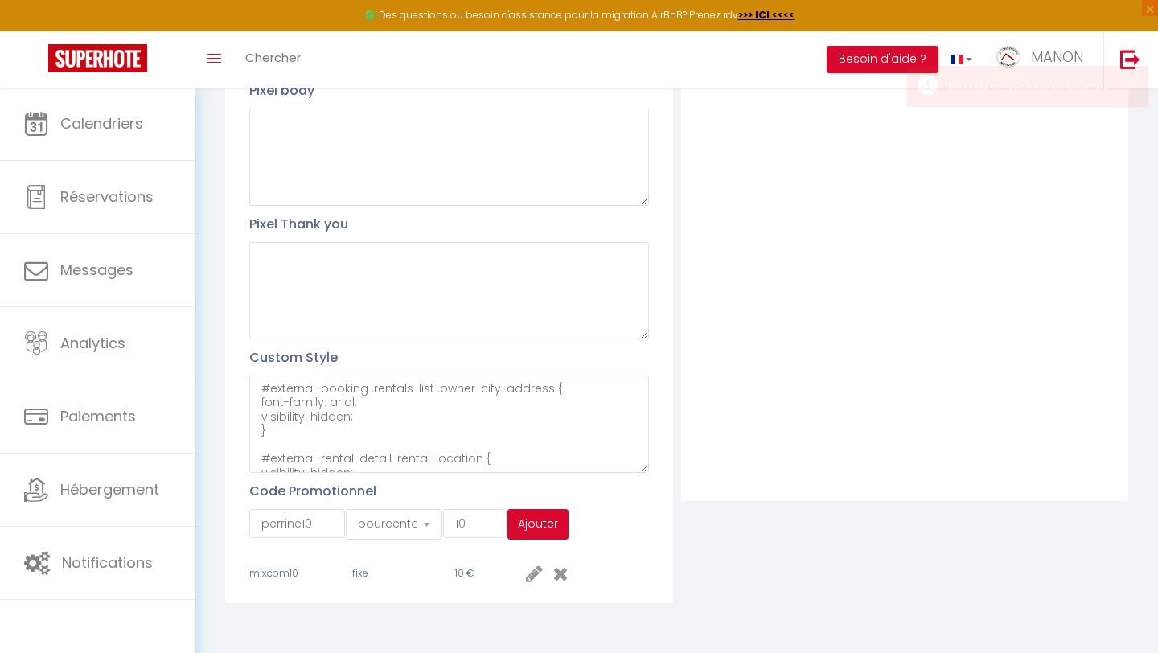
click at [545, 524] on button "Ajouter" at bounding box center [538, 524] width 61 height 31
select select "fixed"
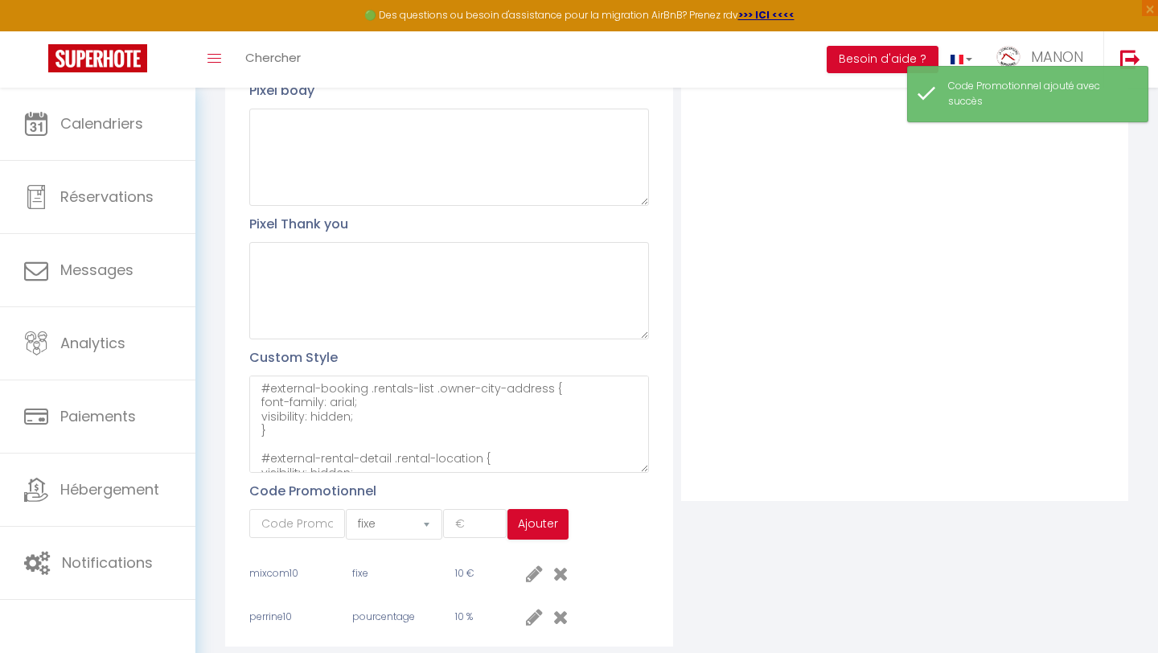
click at [531, 573] on icon at bounding box center [534, 573] width 17 height 19
click at [409, 587] on select "fixe pourcentage" at bounding box center [400, 579] width 96 height 31
select select "percent"
click at [535, 582] on icon at bounding box center [533, 579] width 19 height 19
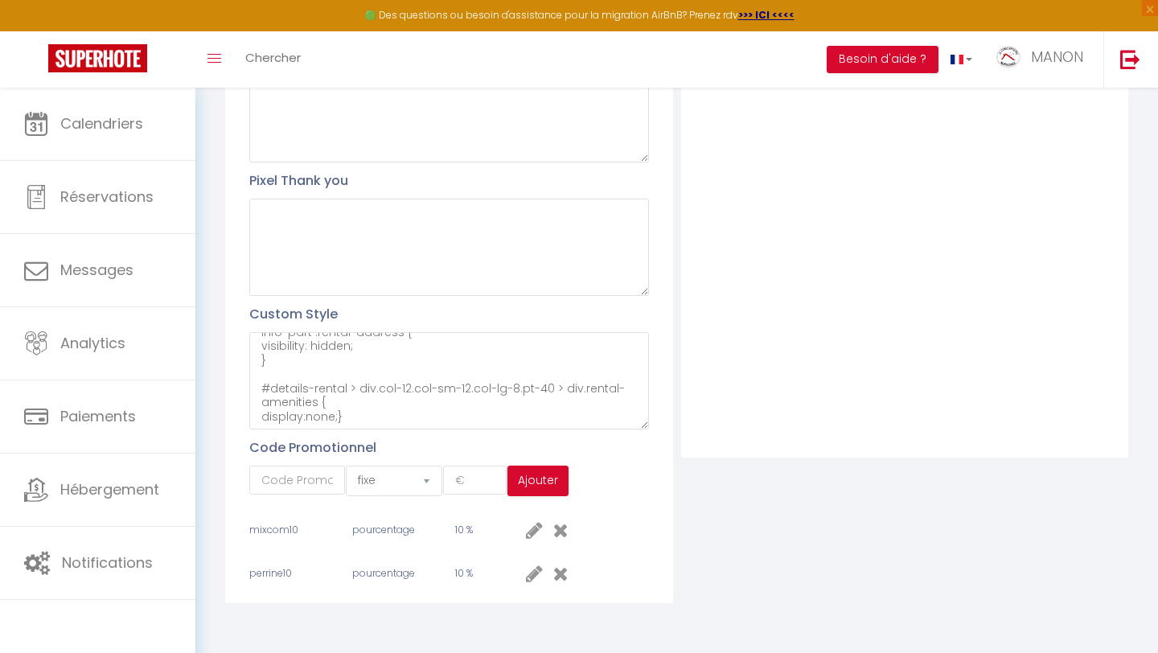
scroll to position [436, 0]
click at [268, 525] on span "mixcom10" at bounding box center [273, 530] width 49 height 14
copy span "mixcom10"
click at [282, 573] on span "perrine10" at bounding box center [270, 573] width 43 height 14
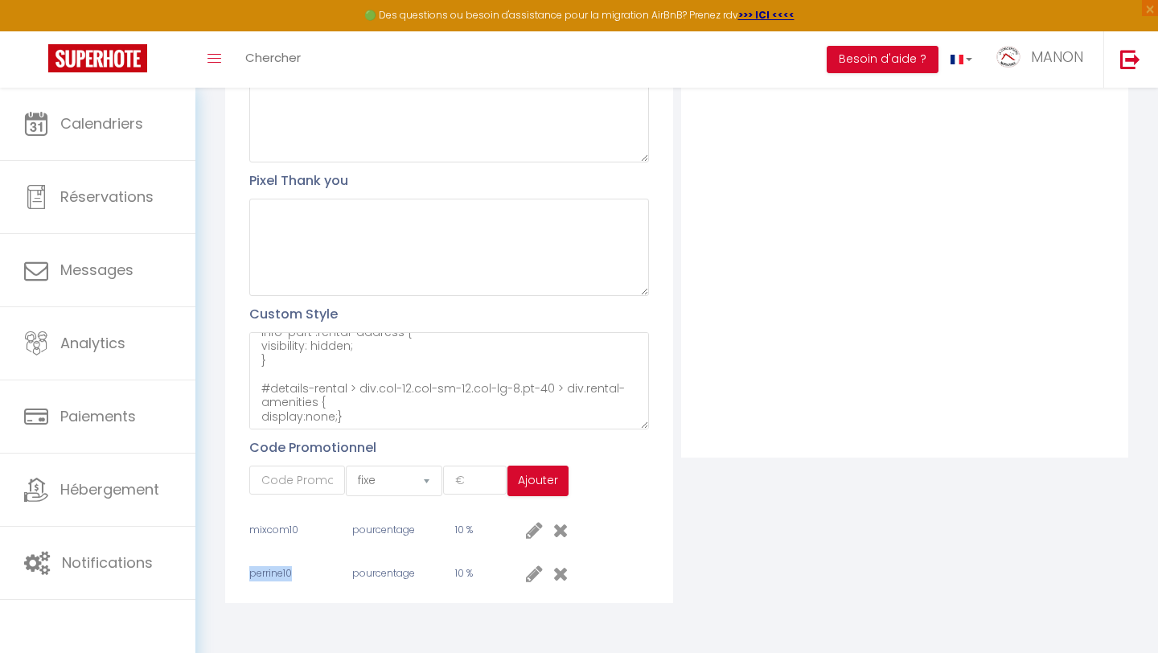
click at [282, 572] on span "perrine10" at bounding box center [270, 573] width 43 height 14
copy span "perrine10"
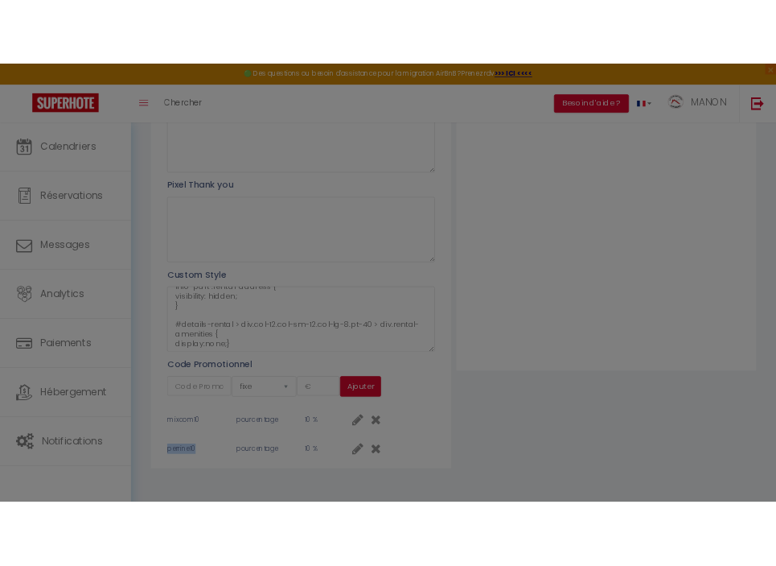
scroll to position [435, 0]
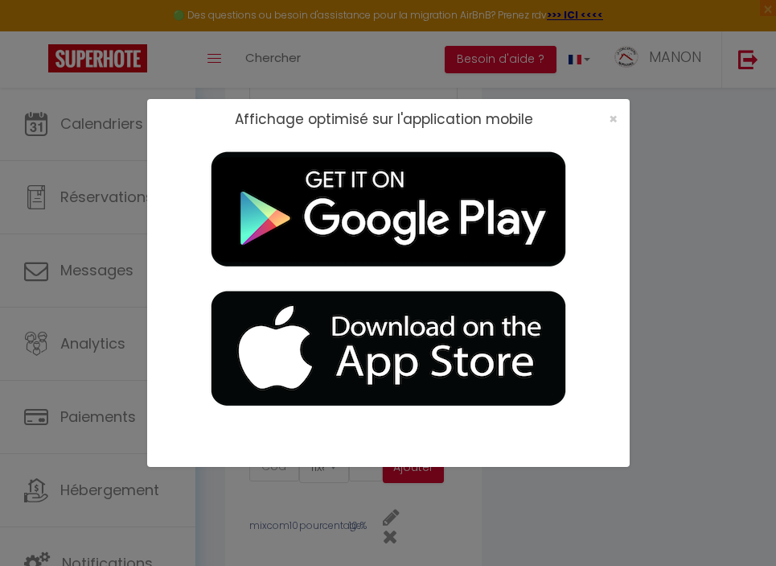
click at [623, 118] on div "×" at bounding box center [608, 119] width 40 height 16
click at [613, 118] on span "×" at bounding box center [613, 119] width 9 height 20
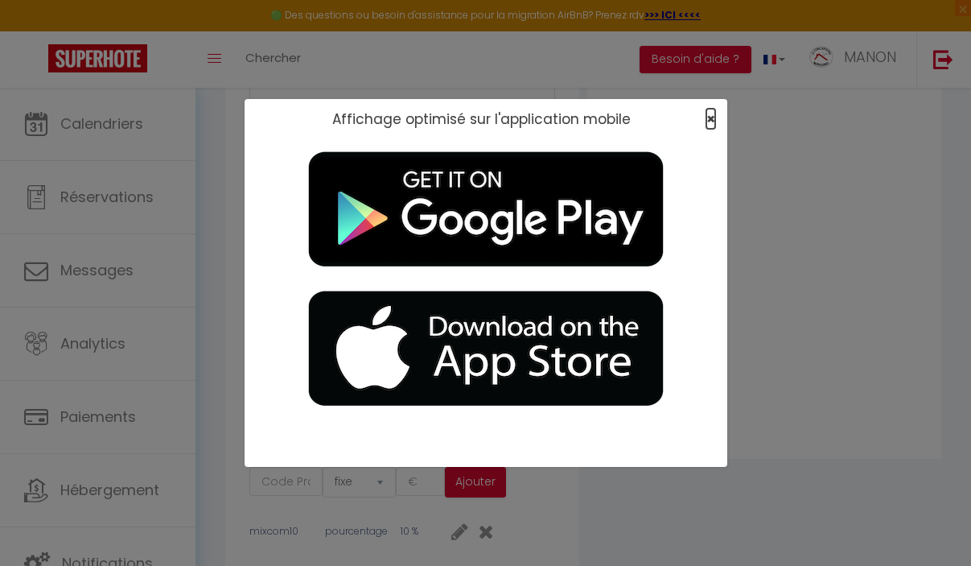
click at [709, 115] on span "×" at bounding box center [710, 119] width 9 height 20
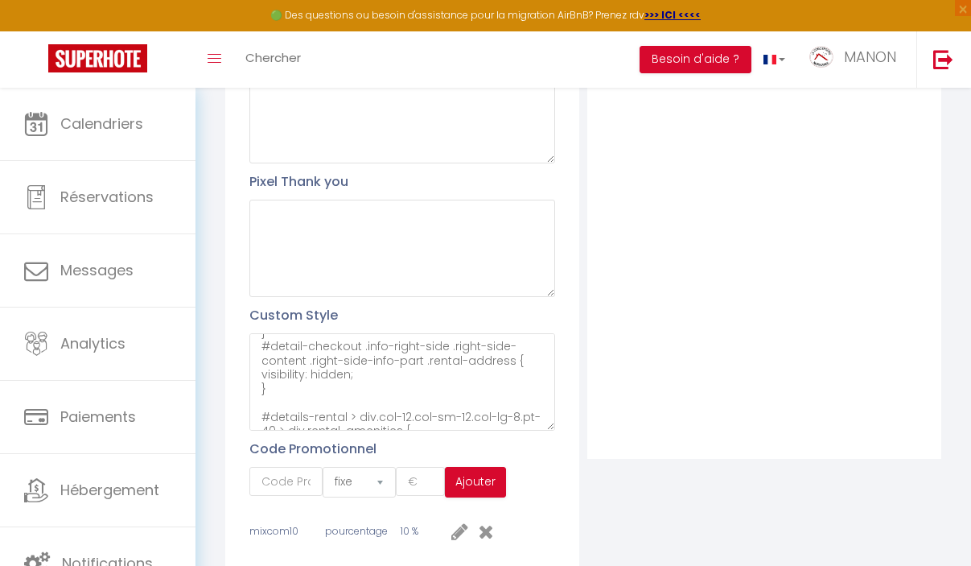
scroll to position [524, 0]
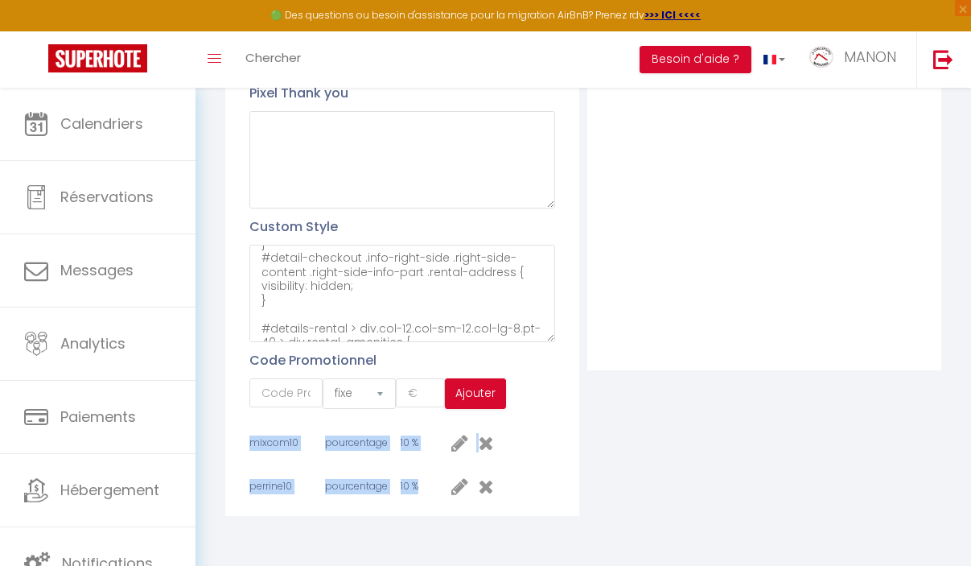
drag, startPoint x: 246, startPoint y: 442, endPoint x: 418, endPoint y: 489, distance: 178.4
click at [418, 489] on div "Profil Utilisateur Pixel head Pixel body Pixel Thank you Custom Style #external…" at bounding box center [402, 129] width 354 height 772
click at [572, 475] on div "Profil Utilisateur Pixel head Pixel body Pixel Thank you Custom Style #external…" at bounding box center [402, 129] width 354 height 772
click at [275, 482] on span "perrine10" at bounding box center [270, 486] width 43 height 14
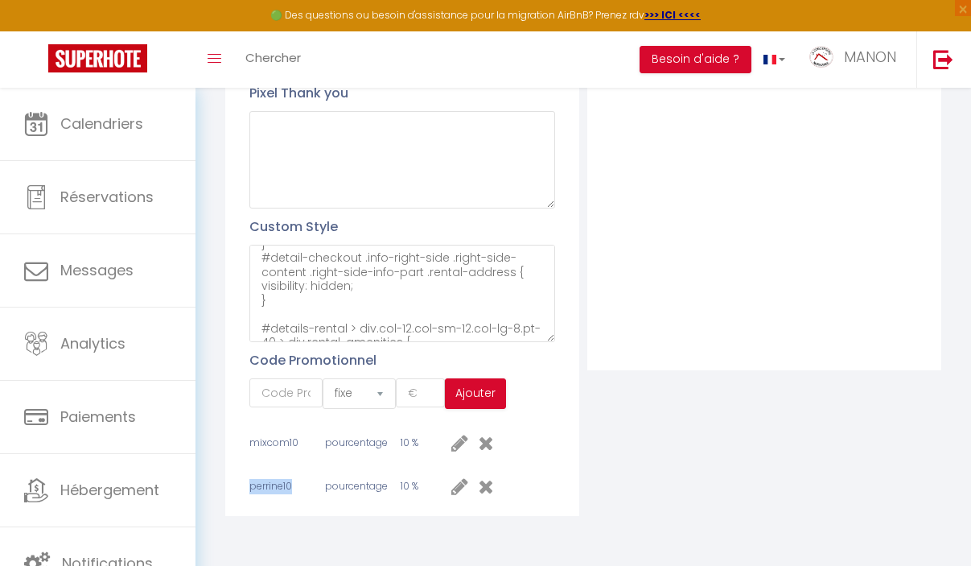
click at [275, 482] on span "perrine10" at bounding box center [270, 486] width 43 height 14
copy div "perrine10"
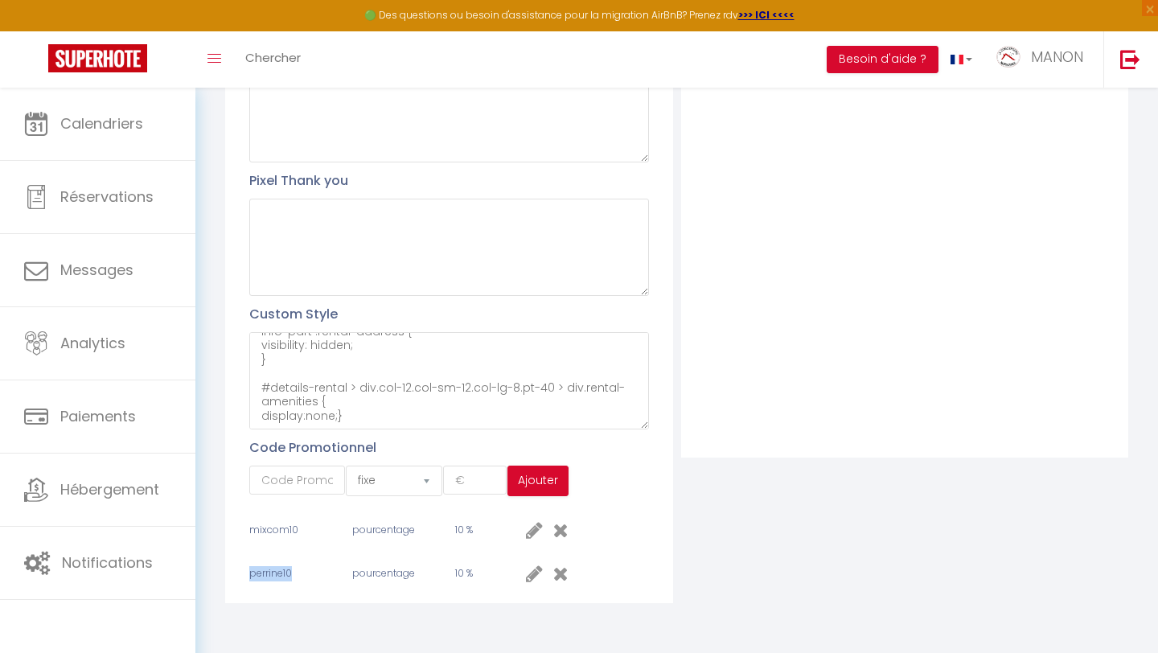
scroll to position [183, 0]
